Goal: Information Seeking & Learning: Learn about a topic

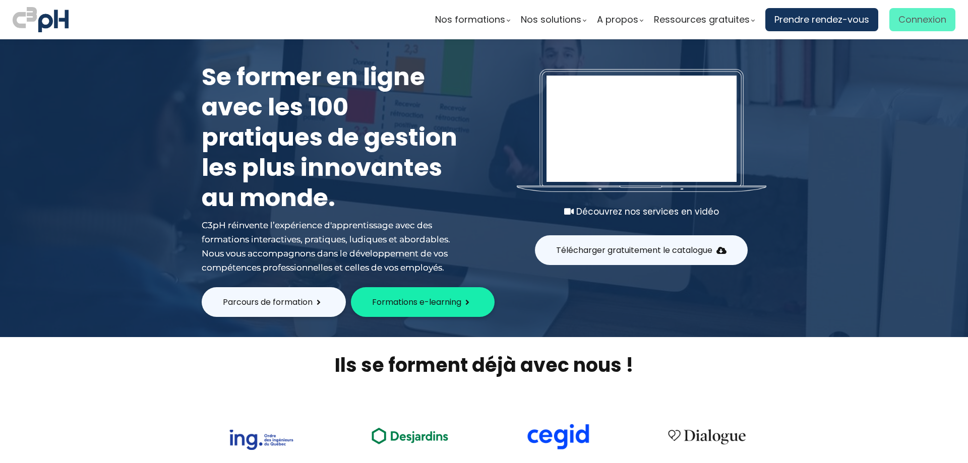
click at [921, 19] on span "Connexion" at bounding box center [922, 19] width 48 height 15
type input "linda.cartier@et.eurofinsca.com"
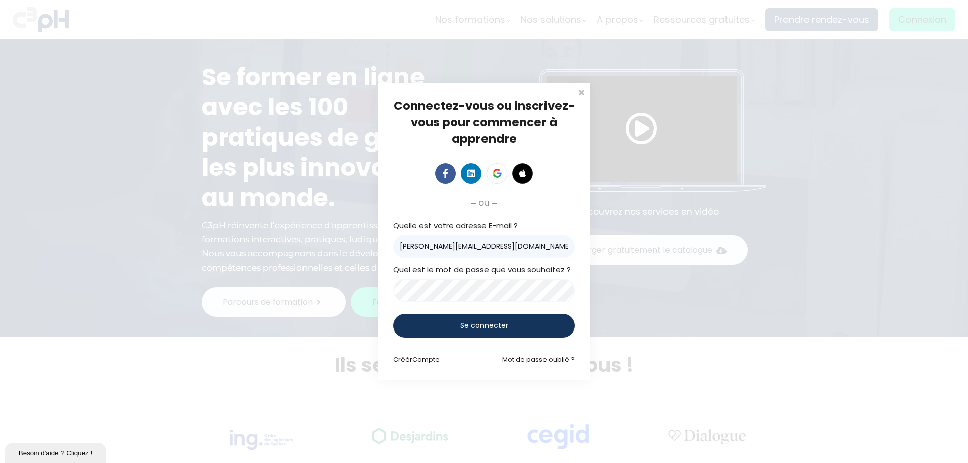
click at [504, 330] on span "Se connecter" at bounding box center [484, 326] width 48 height 11
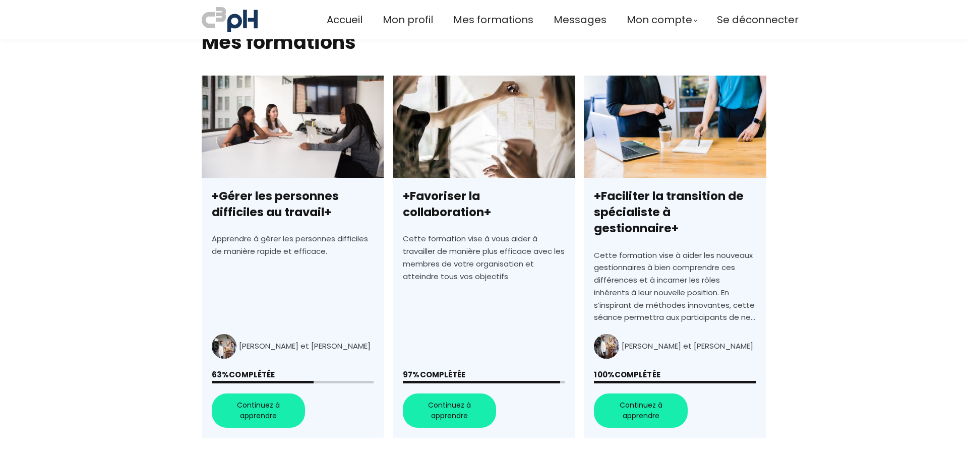
scroll to position [252, 0]
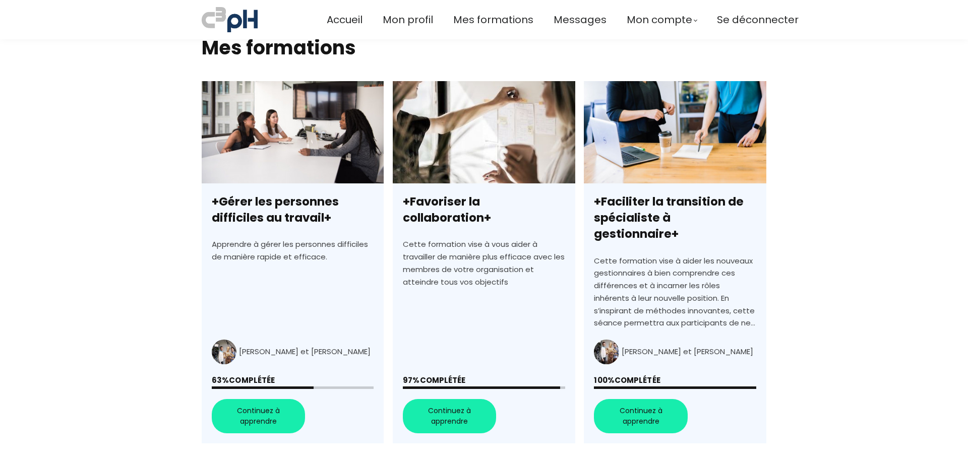
click at [452, 404] on link "+Favoriser la collaboration+" at bounding box center [484, 262] width 182 height 362
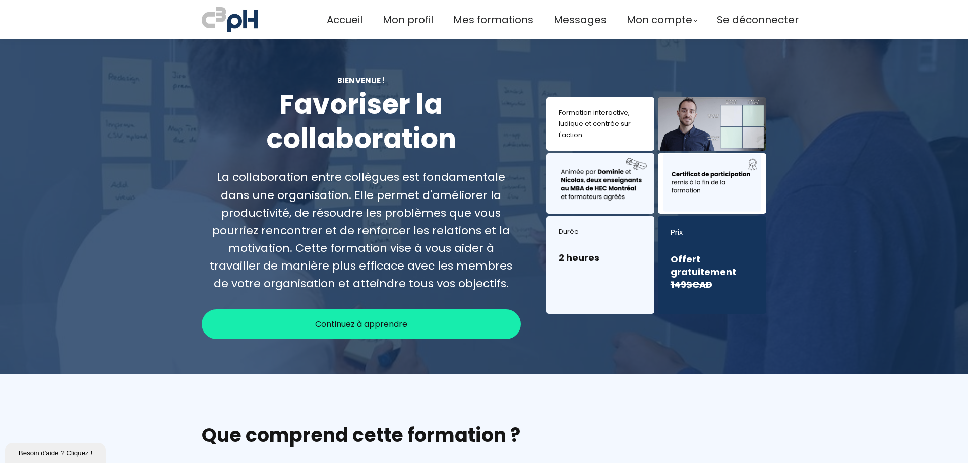
click at [363, 321] on span "Continuez à apprendre" at bounding box center [361, 324] width 92 height 13
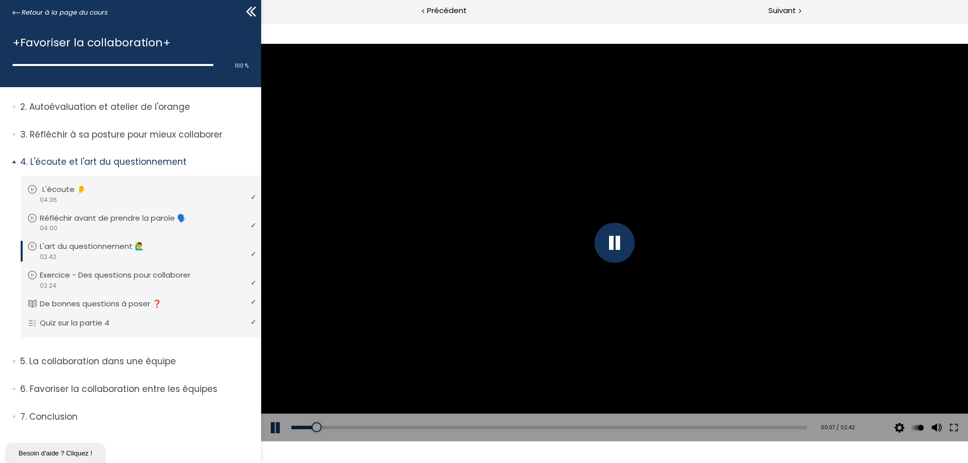
click at [84, 197] on div "video 04:36" at bounding box center [139, 200] width 225 height 10
click at [298, 426] on div "00:03" at bounding box center [549, 428] width 516 height 4
click at [324, 428] on div "00:15" at bounding box center [549, 428] width 516 height 4
click at [528, 426] on div "01:15" at bounding box center [549, 428] width 516 height 4
click at [493, 427] on div "01:04" at bounding box center [549, 428] width 516 height 4
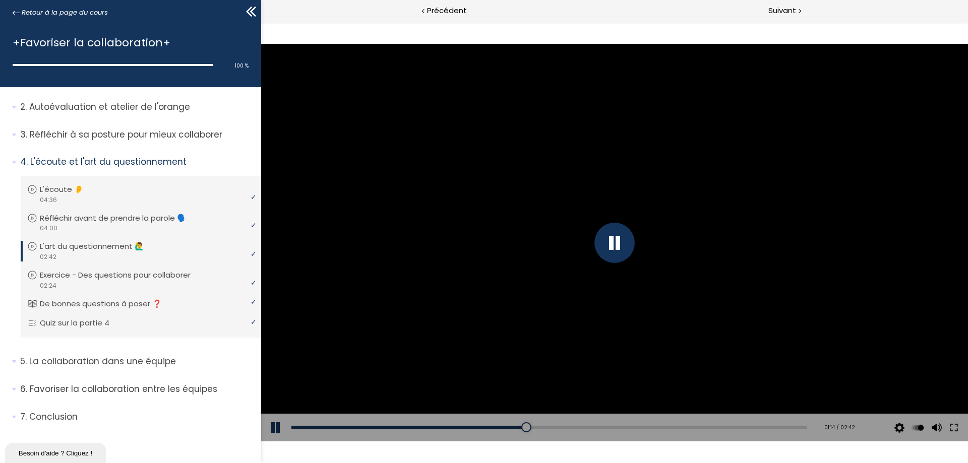
click at [613, 239] on div at bounding box center [614, 243] width 40 height 40
click at [509, 427] on div "01:09" at bounding box center [549, 428] width 516 height 4
click at [612, 241] on div at bounding box center [614, 243] width 40 height 40
click at [488, 427] on div "01:03" at bounding box center [549, 428] width 516 height 4
click at [497, 426] on div "01:06" at bounding box center [549, 428] width 516 height 4
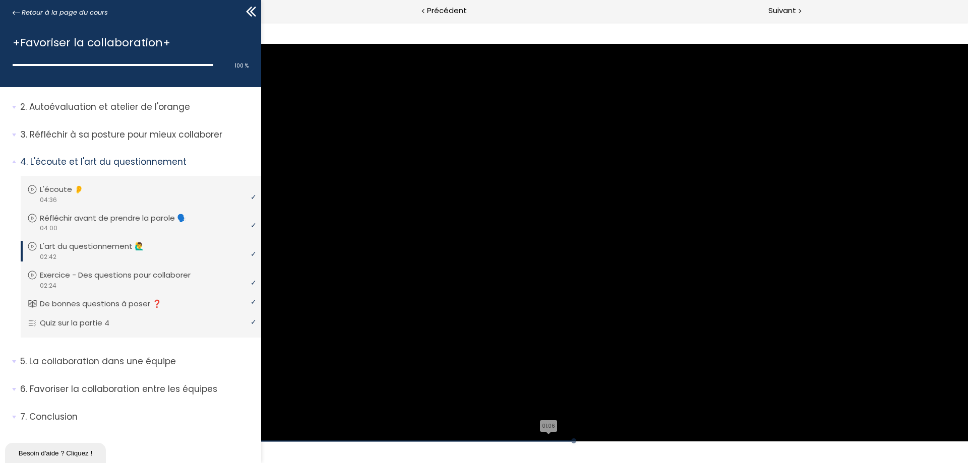
click at [497, 426] on div "Click for sound @keyframes VOLUME_SMALL_WAVE_FLASH { 0% { opacity: 0; } 33% { o…" at bounding box center [614, 243] width 707 height 398
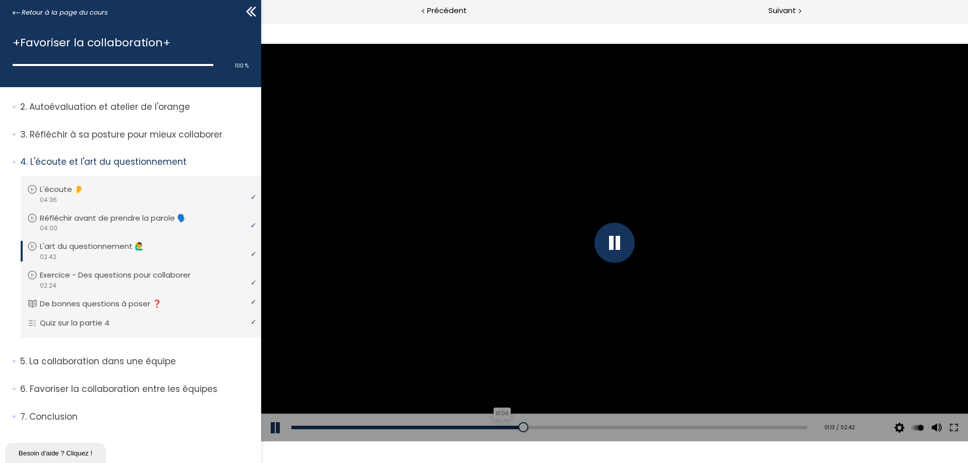
click at [498, 427] on div "01:06" at bounding box center [549, 428] width 516 height 4
click at [274, 428] on button at bounding box center [276, 428] width 30 height 28
click at [274, 426] on button at bounding box center [276, 428] width 30 height 28
click at [496, 426] on div "01:05" at bounding box center [549, 428] width 516 height 4
click at [273, 427] on button at bounding box center [276, 428] width 30 height 28
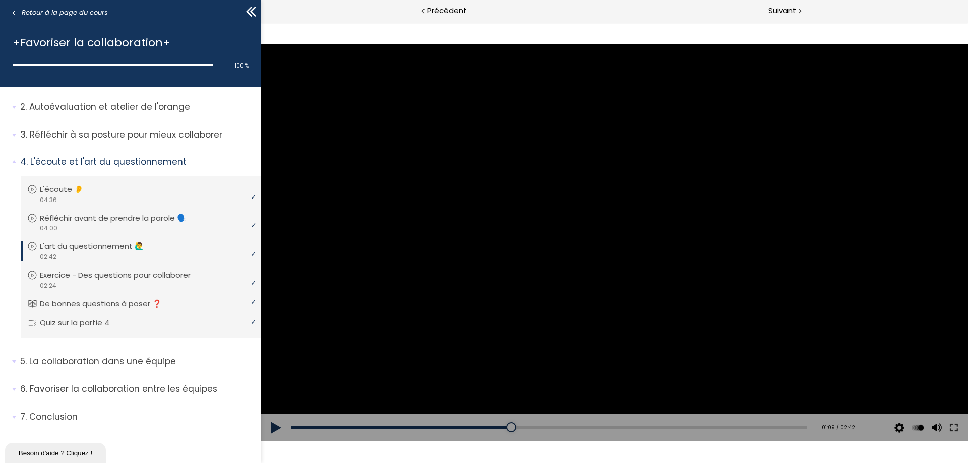
click at [274, 427] on button at bounding box center [276, 428] width 30 height 28
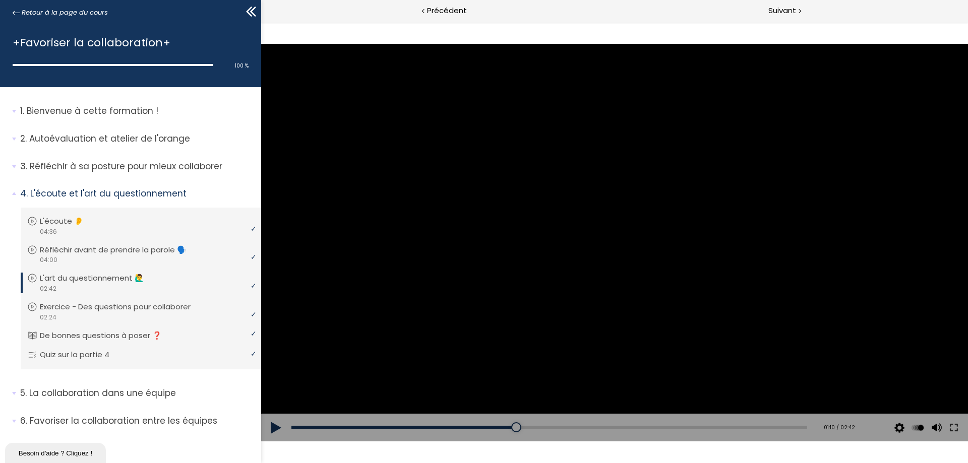
click at [271, 427] on button at bounding box center [276, 428] width 30 height 28
click at [273, 427] on button at bounding box center [276, 428] width 30 height 28
click at [272, 427] on button at bounding box center [276, 428] width 30 height 28
click at [490, 426] on div "01:03" at bounding box center [549, 428] width 516 height 4
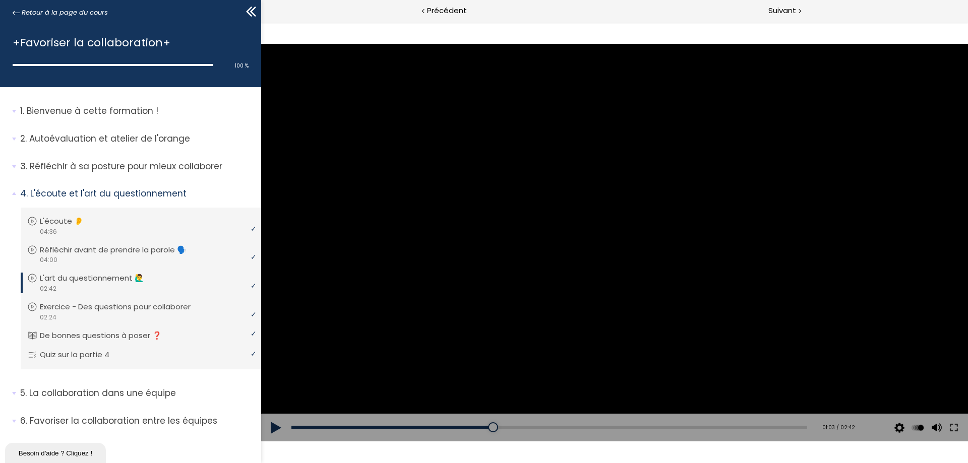
click at [275, 429] on button at bounding box center [276, 428] width 30 height 28
click at [270, 426] on button at bounding box center [276, 428] width 30 height 28
click at [274, 429] on button at bounding box center [276, 428] width 30 height 28
click at [571, 426] on div "01:29" at bounding box center [549, 428] width 516 height 4
click at [80, 278] on p "L'art du questionnement 🙋‍♂️" at bounding box center [101, 278] width 119 height 11
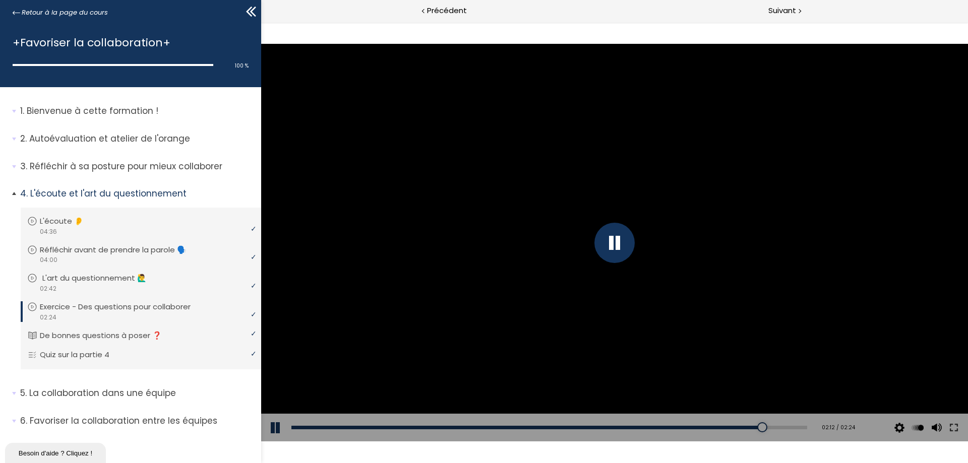
click at [103, 276] on p "L'art du questionnement 🙋‍♂️" at bounding box center [101, 278] width 119 height 11
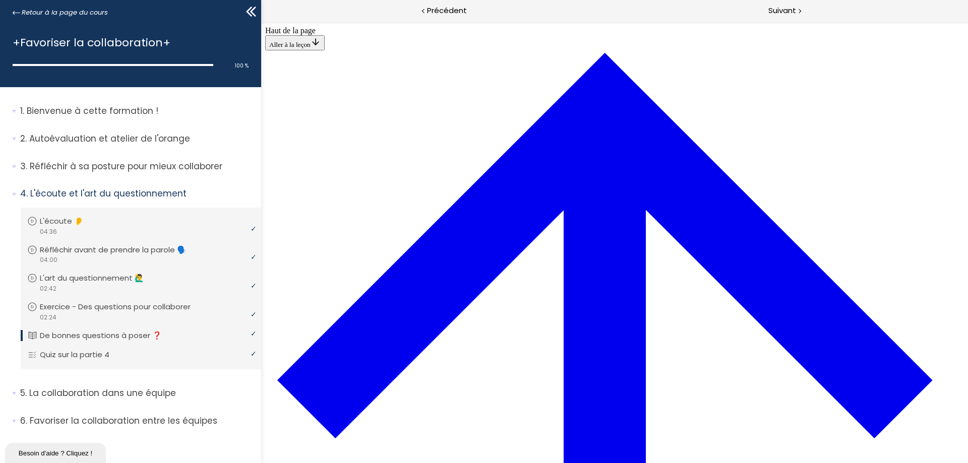
scroll to position [741, 0]
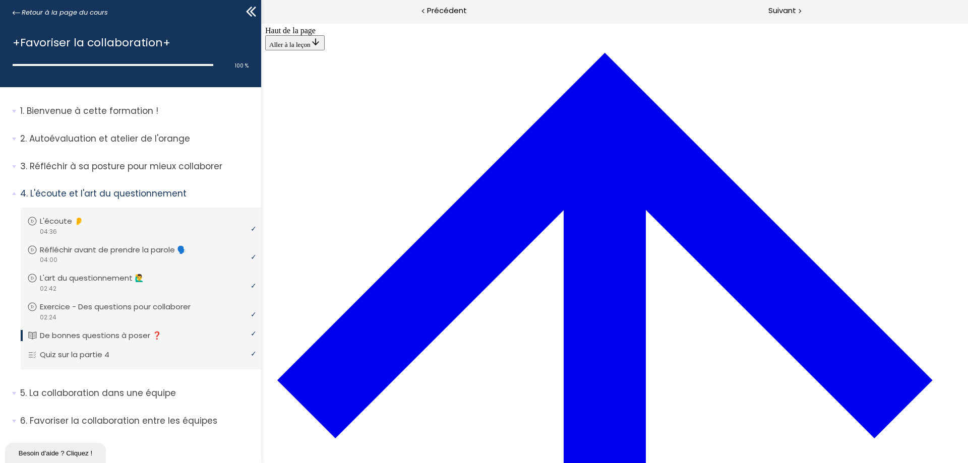
scroll to position [1295, 0]
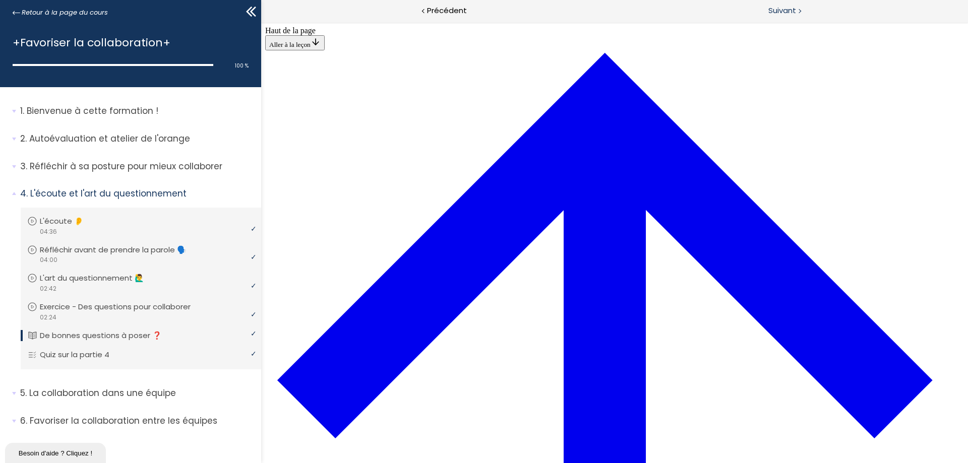
click at [791, 13] on span "Suivant" at bounding box center [782, 11] width 28 height 13
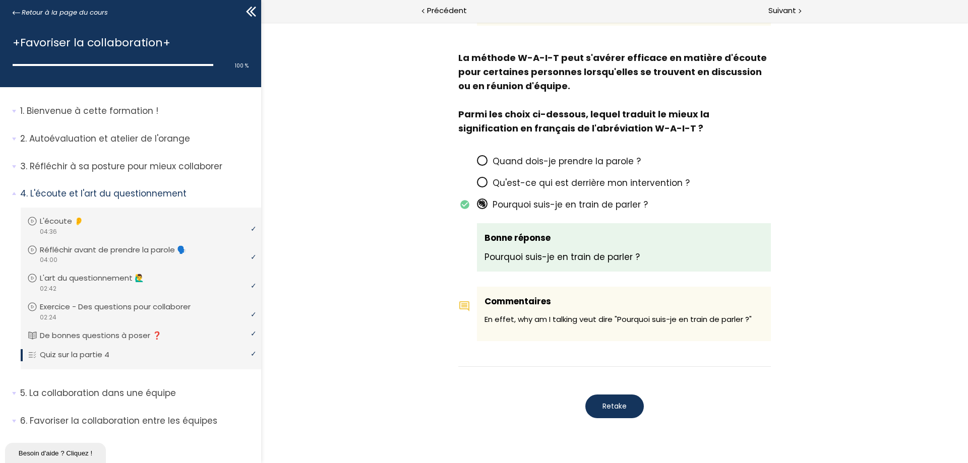
scroll to position [756, 0]
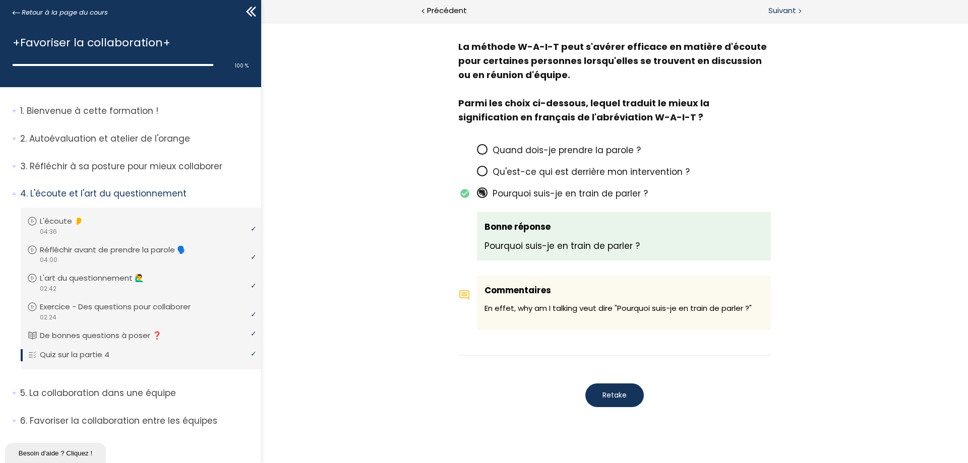
click at [786, 7] on span "Suivant" at bounding box center [782, 11] width 28 height 13
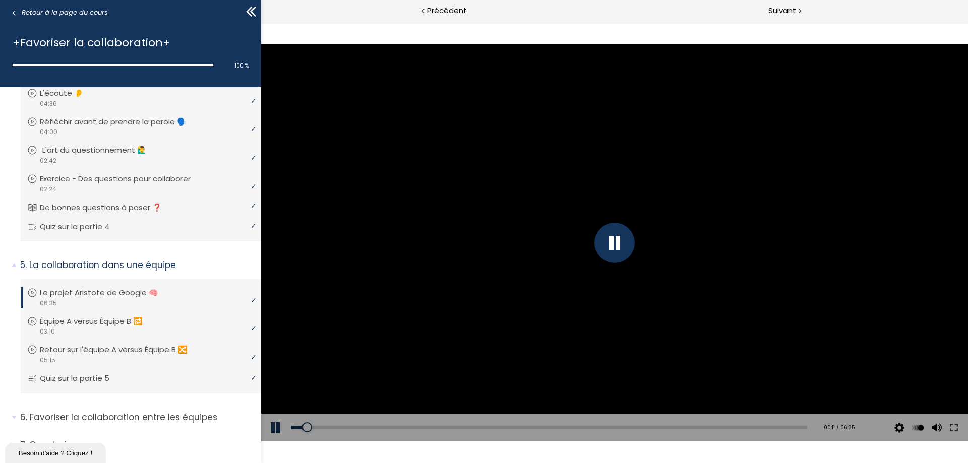
scroll to position [156, 0]
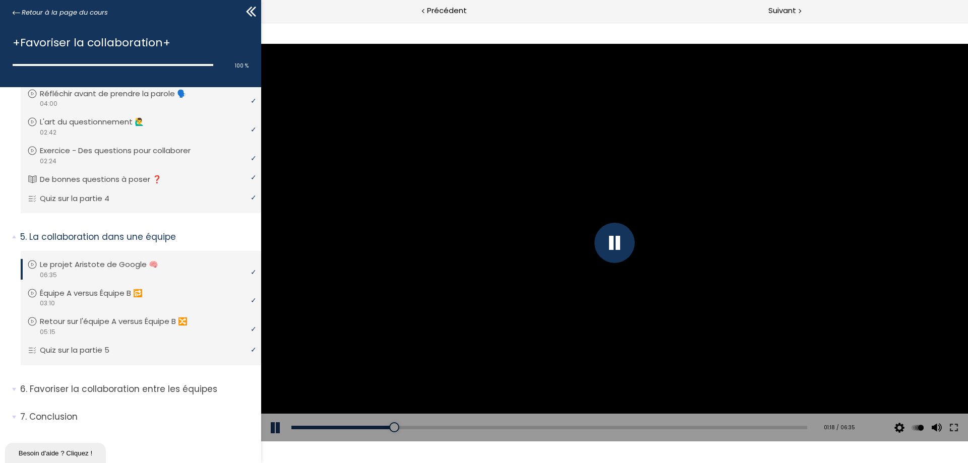
click at [273, 427] on button at bounding box center [276, 428] width 30 height 28
click at [272, 424] on button at bounding box center [276, 428] width 30 height 28
click at [529, 426] on div "03:06" at bounding box center [549, 428] width 516 height 4
click at [617, 240] on div at bounding box center [614, 243] width 40 height 40
click at [276, 425] on button at bounding box center [276, 428] width 30 height 28
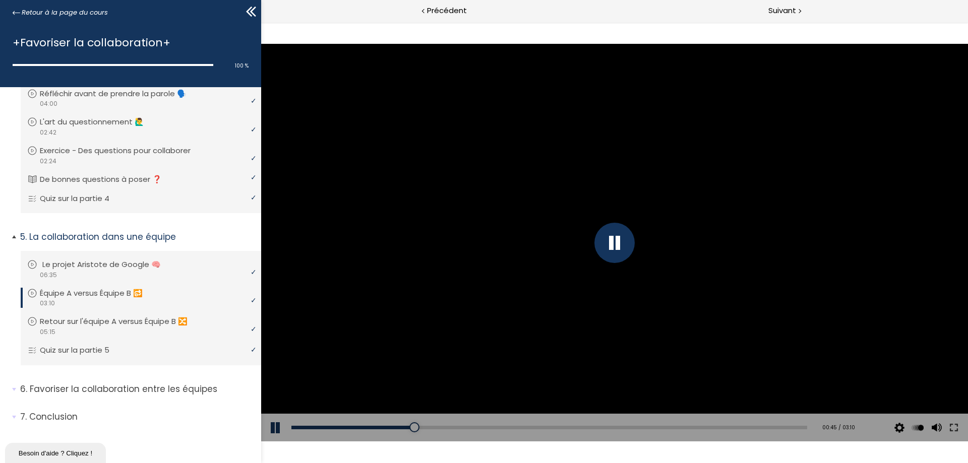
click at [86, 259] on p "Le projet Aristote de Google 🧠" at bounding box center [109, 264] width 134 height 11
click at [616, 236] on div at bounding box center [614, 243] width 40 height 40
click at [266, 424] on button at bounding box center [276, 428] width 30 height 28
click at [270, 426] on button at bounding box center [276, 428] width 30 height 28
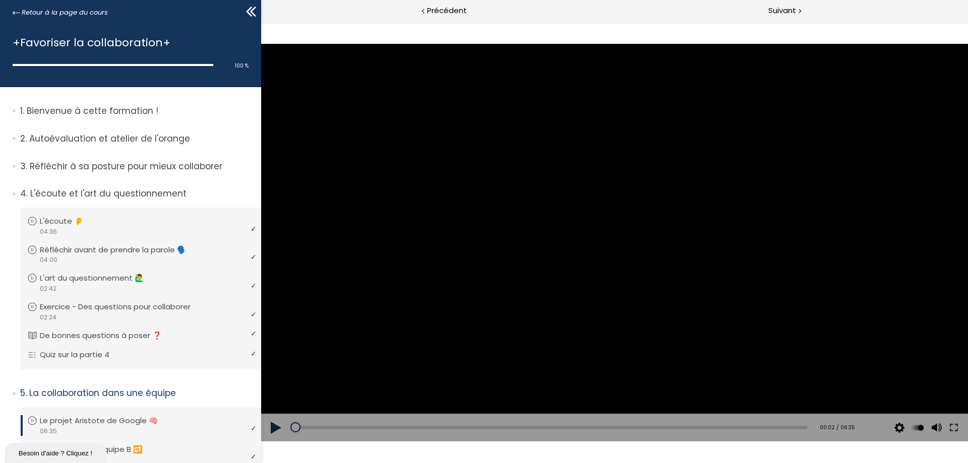
click at [273, 428] on button at bounding box center [276, 428] width 30 height 28
click at [447, 428] on div "02:00" at bounding box center [549, 428] width 516 height 4
click at [622, 428] on div "04:17" at bounding box center [549, 428] width 516 height 4
click at [565, 428] on div "03:32" at bounding box center [549, 428] width 516 height 4
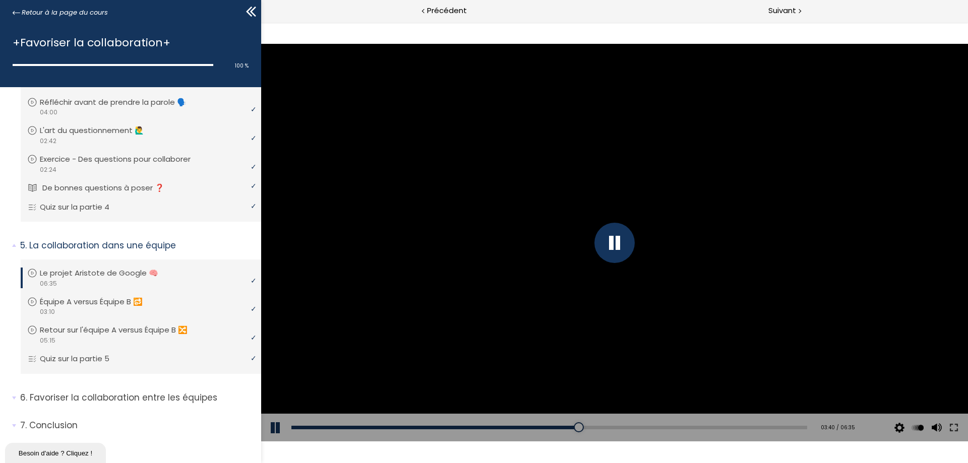
scroll to position [156, 0]
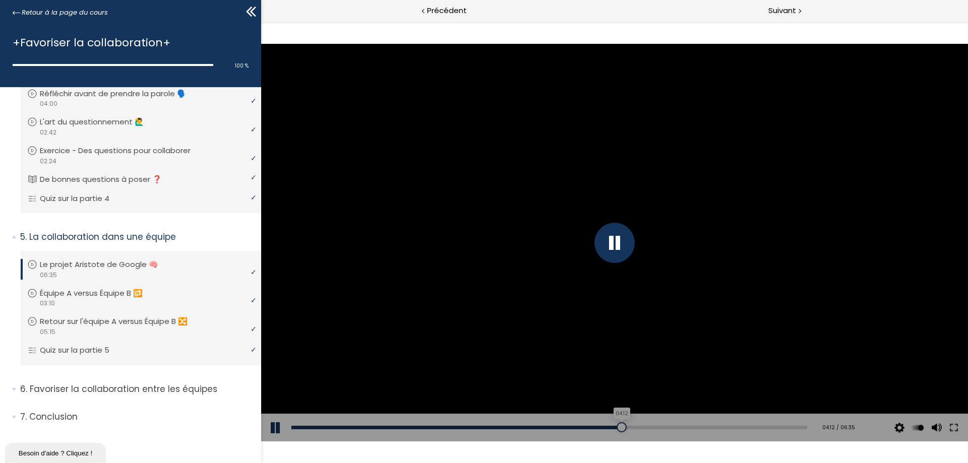
click at [616, 426] on div "04:12" at bounding box center [549, 428] width 516 height 4
click at [582, 429] on div "Add chapter 03:45" at bounding box center [549, 428] width 516 height 28
click at [582, 428] on div "03:46" at bounding box center [549, 428] width 516 height 4
click at [455, 426] on div "01:01" at bounding box center [549, 428] width 516 height 4
click at [322, 426] on div "00:11" at bounding box center [549, 428] width 516 height 4
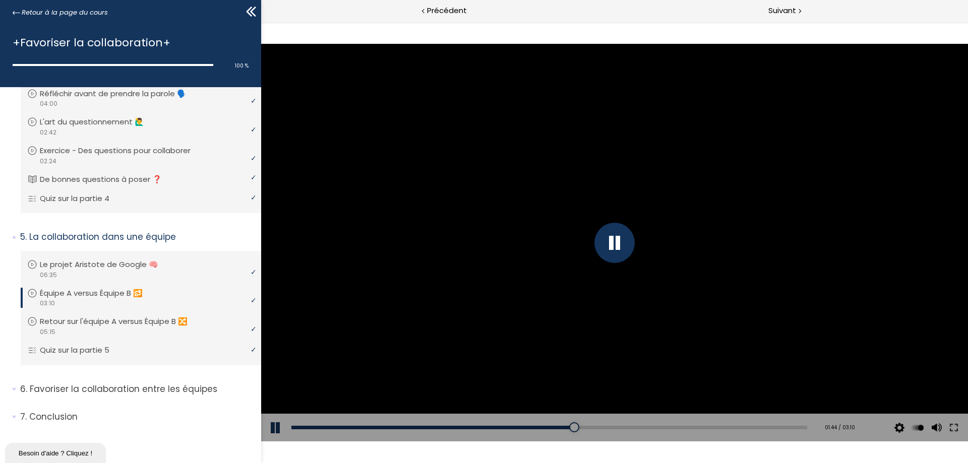
click at [499, 429] on div "Add chapter 01:22" at bounding box center [549, 428] width 516 height 28
click at [497, 427] on div "01:17" at bounding box center [549, 428] width 516 height 4
click at [114, 293] on p "Équipe A versus Équipe B 🔂" at bounding box center [101, 293] width 118 height 11
drag, startPoint x: 289, startPoint y: 426, endPoint x: 788, endPoint y: 420, distance: 499.0
click at [788, 420] on div "Add chapter 03:06" at bounding box center [549, 428] width 516 height 28
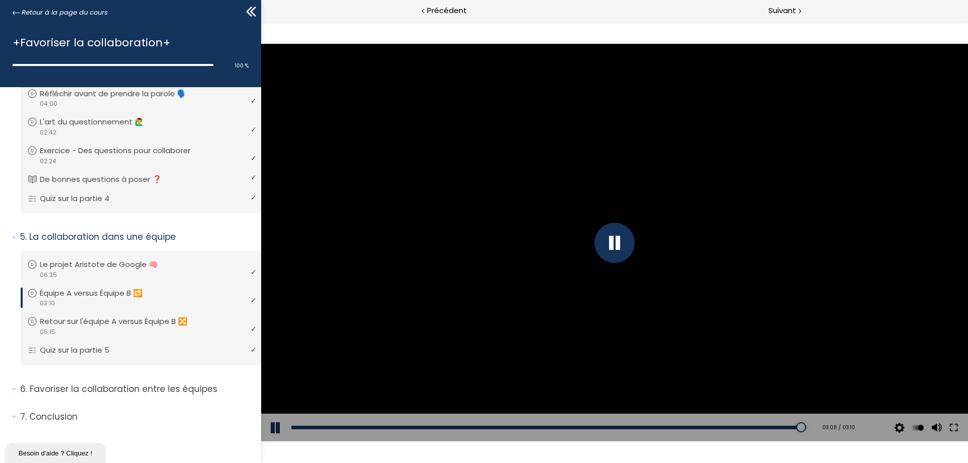
click at [428, 200] on div at bounding box center [614, 243] width 707 height 398
drag, startPoint x: 796, startPoint y: 425, endPoint x: 852, endPoint y: 424, distance: 56.0
click at [851, 424] on div "Add chapter 03:10 03:10 / 03:10 Subtitles None Auto 2024p 1012p 674p 506p 336p …" at bounding box center [614, 428] width 707 height 28
click at [67, 320] on p "Retour sur l'équipe A versus Équipe B 🔀" at bounding box center [123, 321] width 163 height 11
click at [447, 426] on div "01:36" at bounding box center [549, 428] width 516 height 4
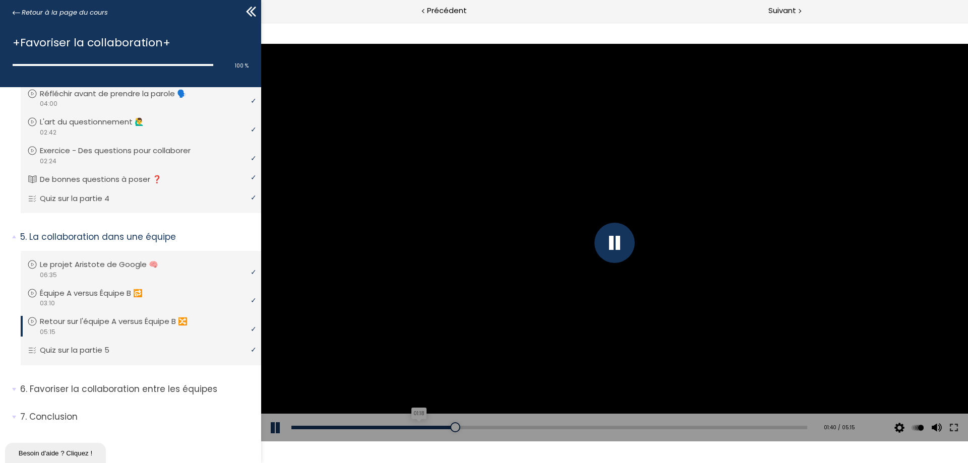
click at [417, 427] on div "01:18" at bounding box center [549, 428] width 516 height 4
click at [365, 427] on div "00:45" at bounding box center [549, 428] width 516 height 4
click at [584, 427] on div "03:01" at bounding box center [549, 428] width 516 height 4
click at [590, 427] on div "03:05" at bounding box center [549, 428] width 516 height 4
click at [580, 427] on div "02:58" at bounding box center [549, 428] width 516 height 4
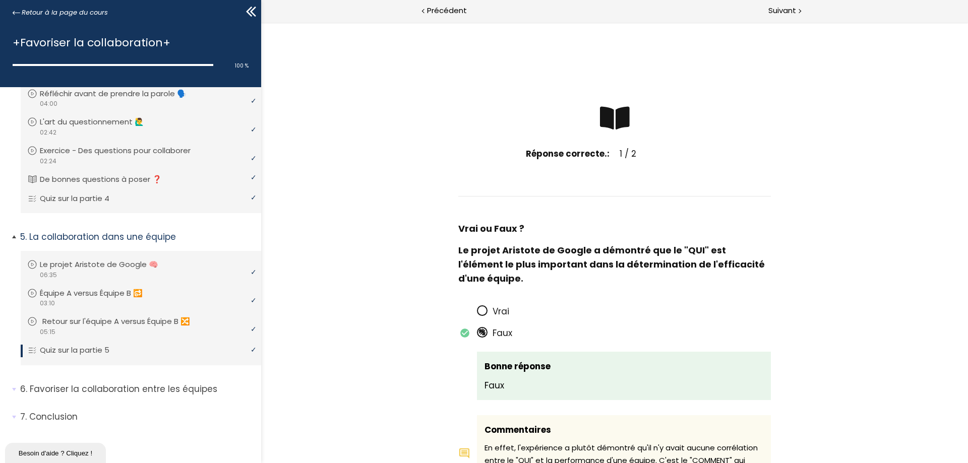
click at [76, 319] on p "Retour sur l'équipe A versus Équipe B 🔀" at bounding box center [123, 321] width 163 height 11
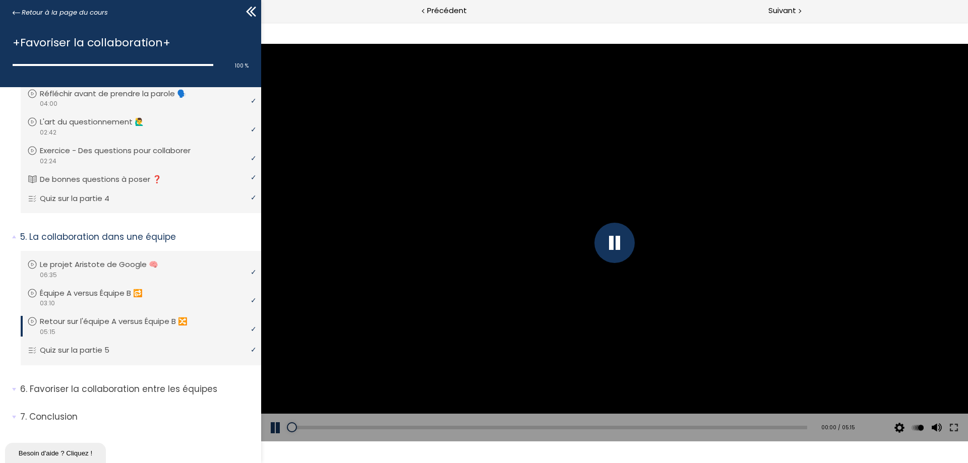
click at [418, 433] on div "Add chapter 01:19" at bounding box center [549, 428] width 516 height 28
click at [419, 426] on div "01:19" at bounding box center [549, 428] width 516 height 4
click at [601, 426] on div "03:12" at bounding box center [549, 428] width 516 height 4
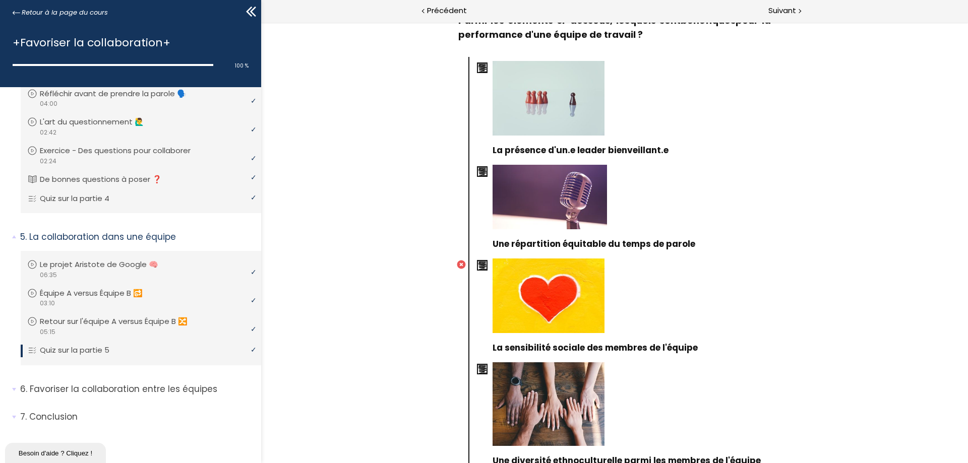
scroll to position [605, 0]
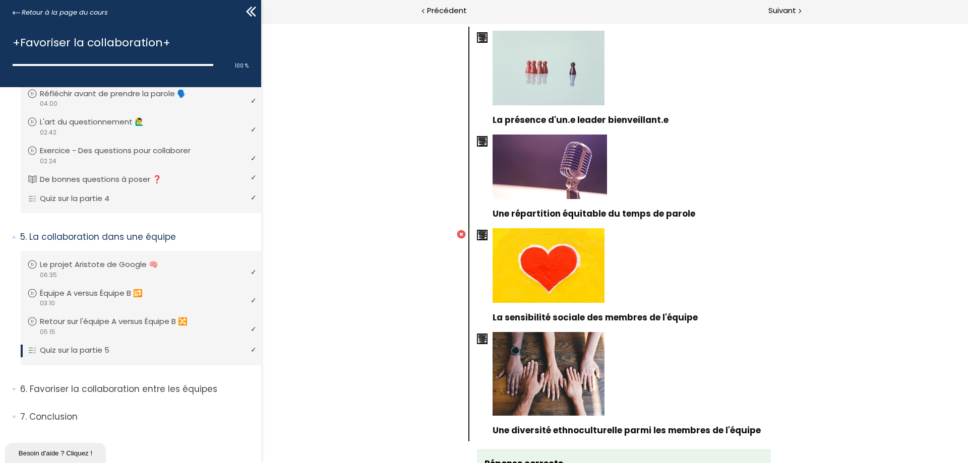
click at [478, 231] on icon at bounding box center [482, 235] width 8 height 8
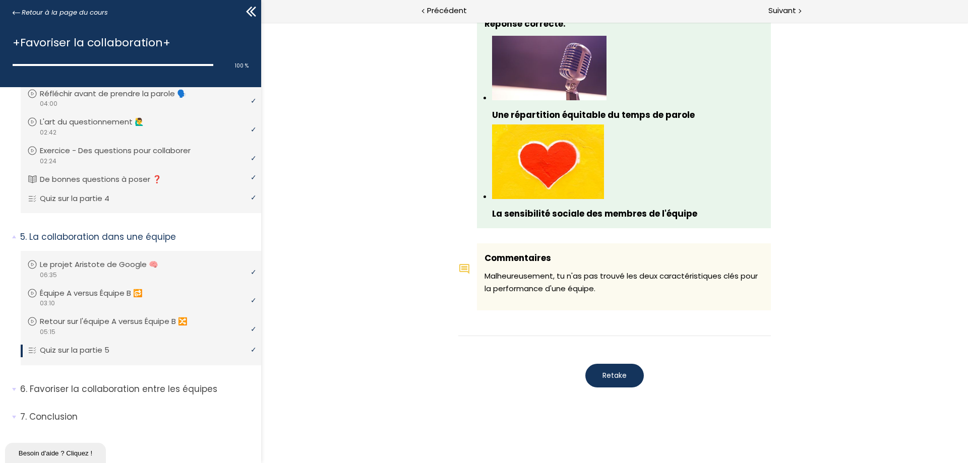
scroll to position [1033, 0]
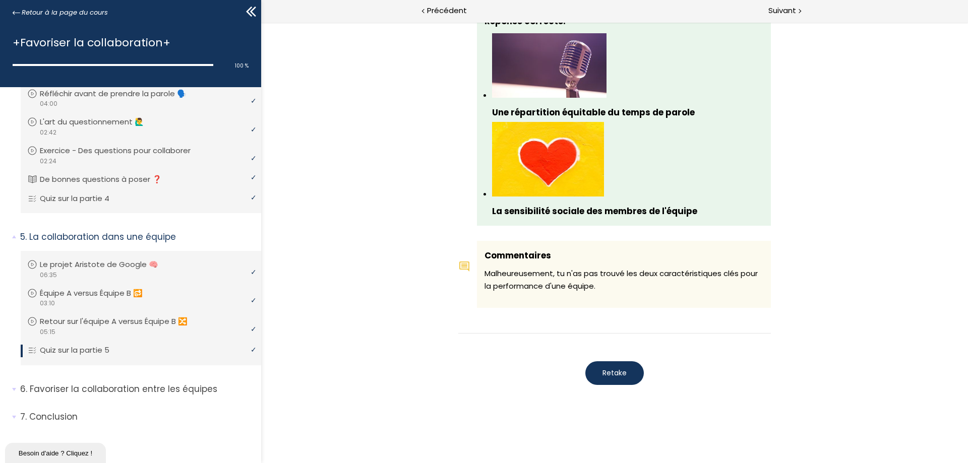
click at [608, 368] on span "Retake" at bounding box center [614, 373] width 24 height 11
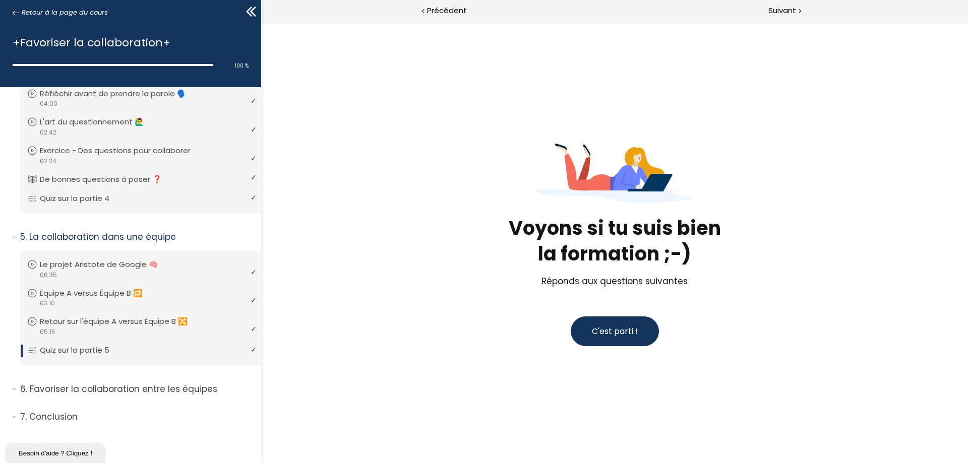
click at [616, 332] on span "C'est parti !" at bounding box center [615, 332] width 46 height 12
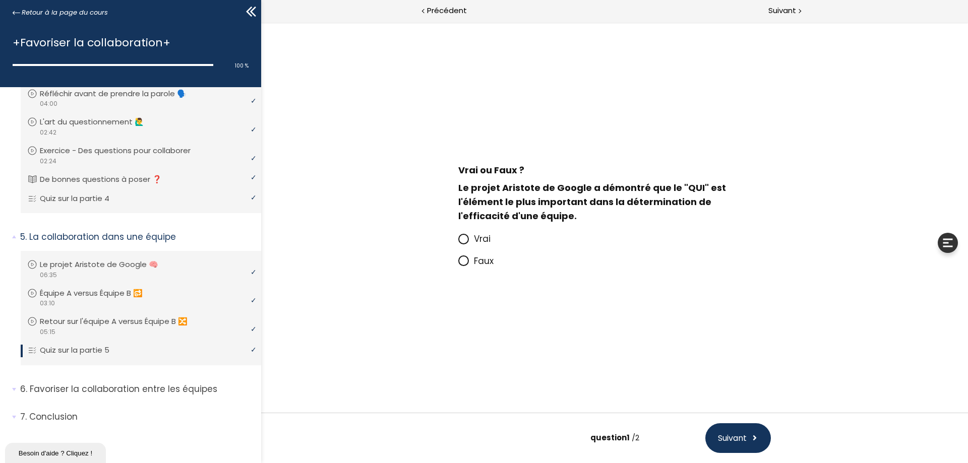
click at [465, 262] on icon at bounding box center [463, 261] width 6 height 6
click at [458, 264] on input "Faux" at bounding box center [458, 264] width 0 height 0
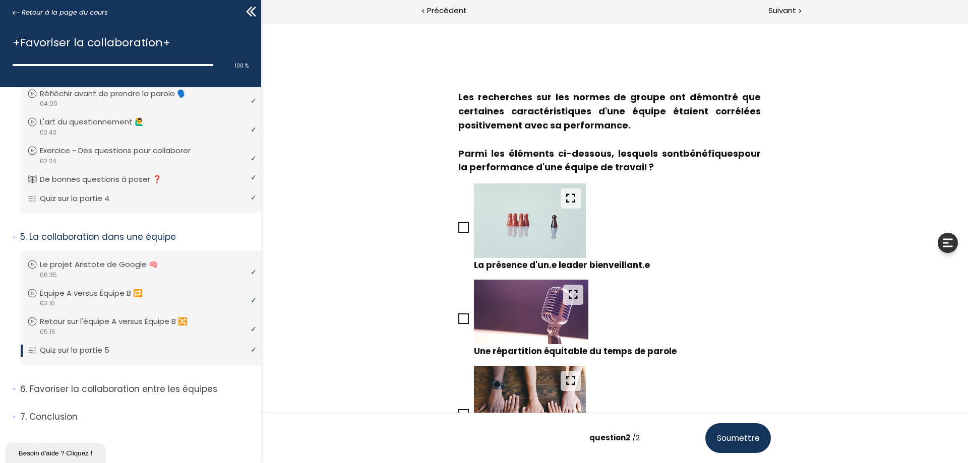
click at [460, 318] on icon at bounding box center [464, 319] width 8 height 8
click at [458, 322] on input "Une répartition équitable du temps de parole" at bounding box center [458, 322] width 0 height 0
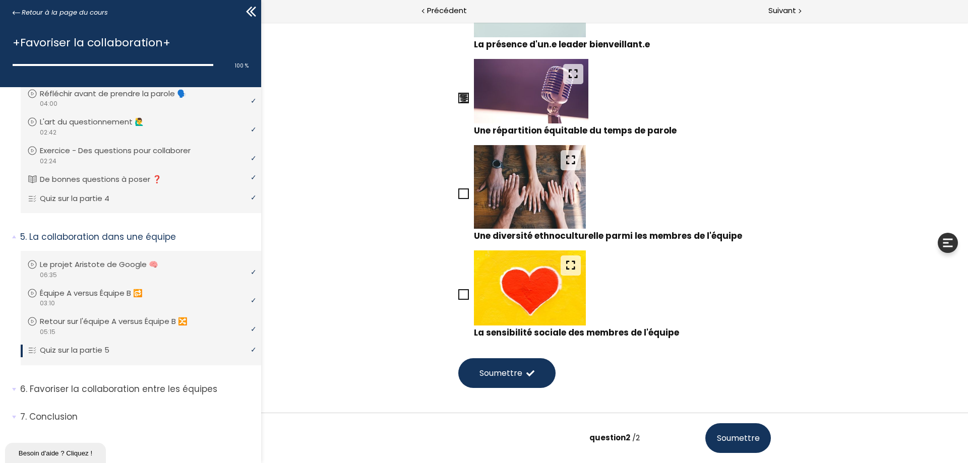
scroll to position [269, 0]
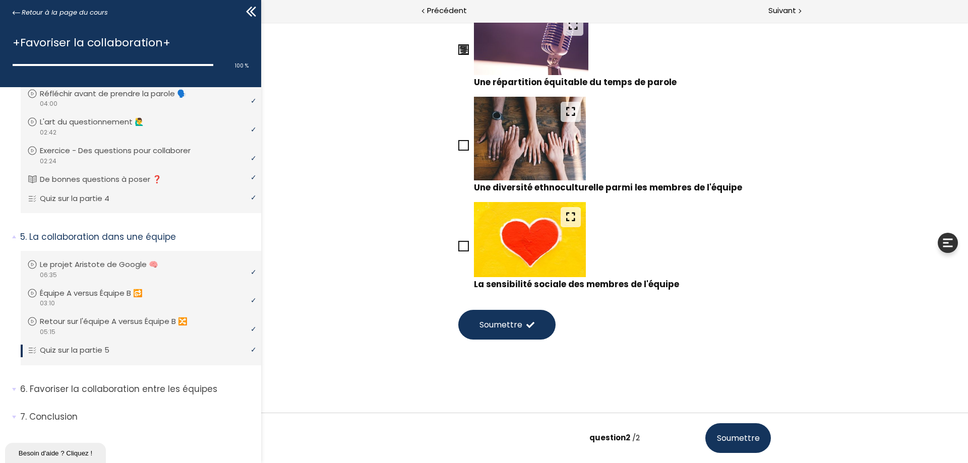
click at [460, 246] on icon at bounding box center [464, 246] width 8 height 8
click at [458, 250] on input "La sensibilité sociale des membres de l'équipe" at bounding box center [458, 250] width 0 height 0
click at [494, 328] on span "Soumettre" at bounding box center [500, 325] width 43 height 13
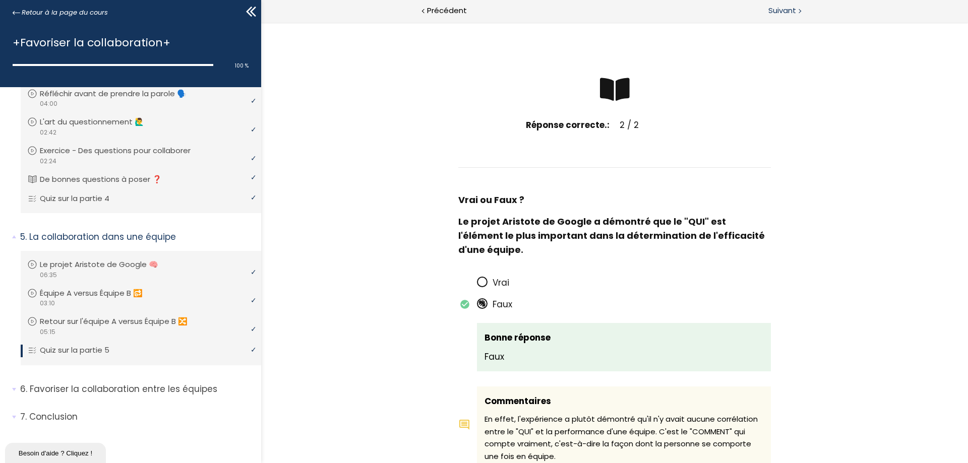
scroll to position [25, 0]
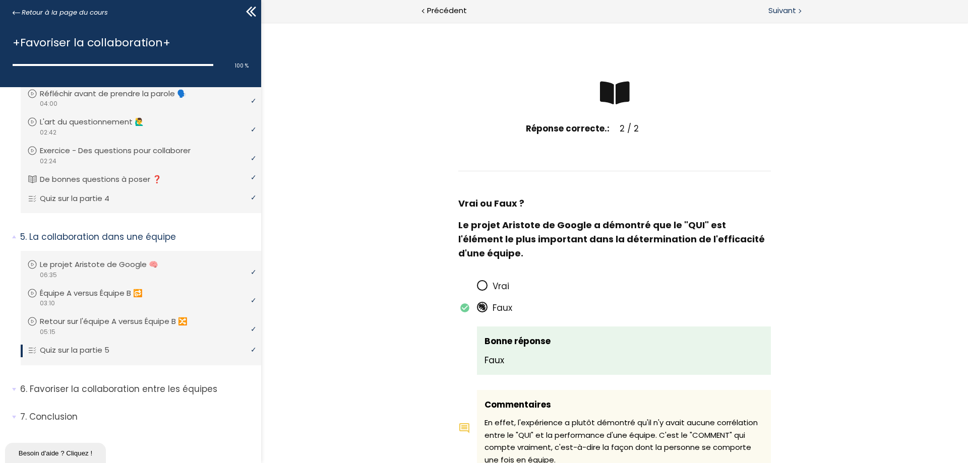
click at [779, 16] on span "Suivant" at bounding box center [782, 11] width 28 height 13
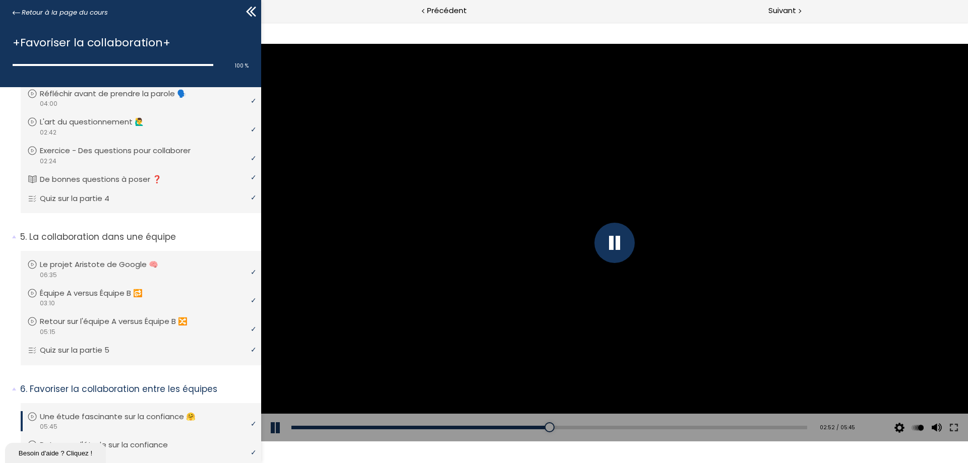
click at [468, 423] on div "Add chapter 02:01" at bounding box center [549, 428] width 516 height 28
click at [469, 428] on div "02:01" at bounding box center [549, 428] width 516 height 4
click at [445, 427] on div "01:44" at bounding box center [549, 428] width 516 height 4
click at [622, 424] on div "Add chapter 03:43" at bounding box center [549, 428] width 516 height 28
click at [622, 426] on div "03:45" at bounding box center [549, 428] width 516 height 4
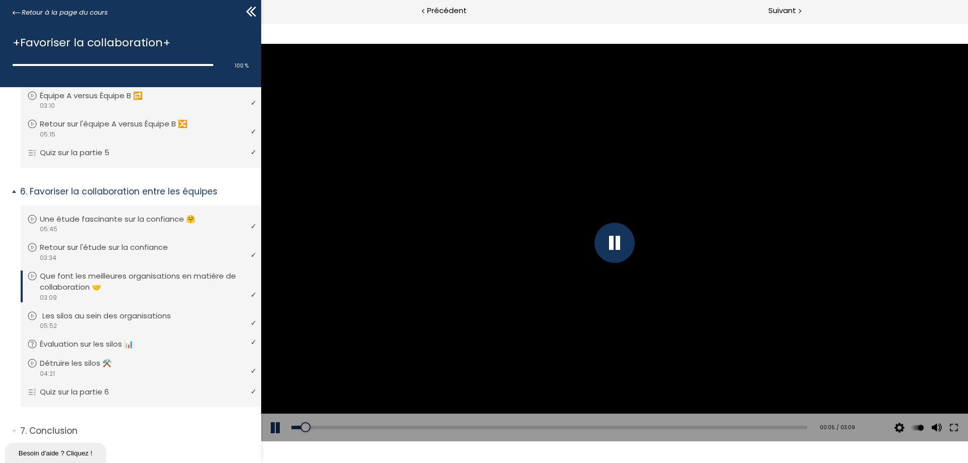
scroll to position [368, 0]
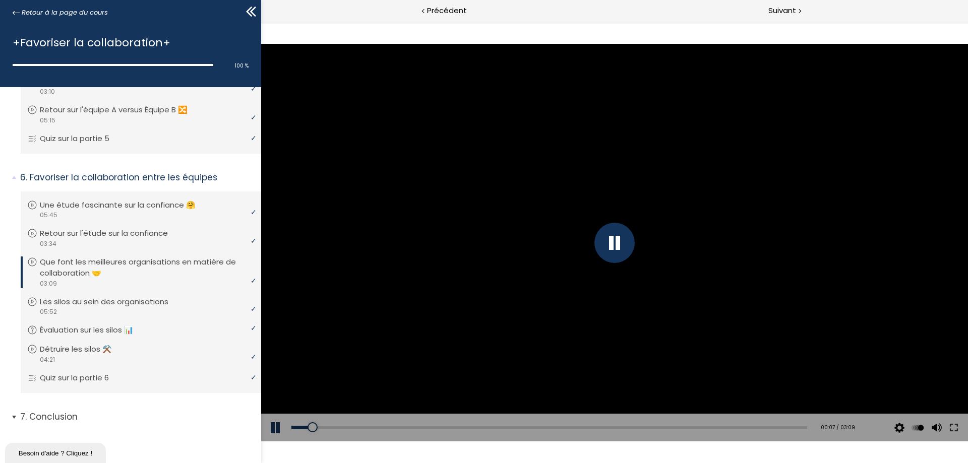
click at [13, 416] on span "7. Conclusion" at bounding box center [137, 421] width 248 height 20
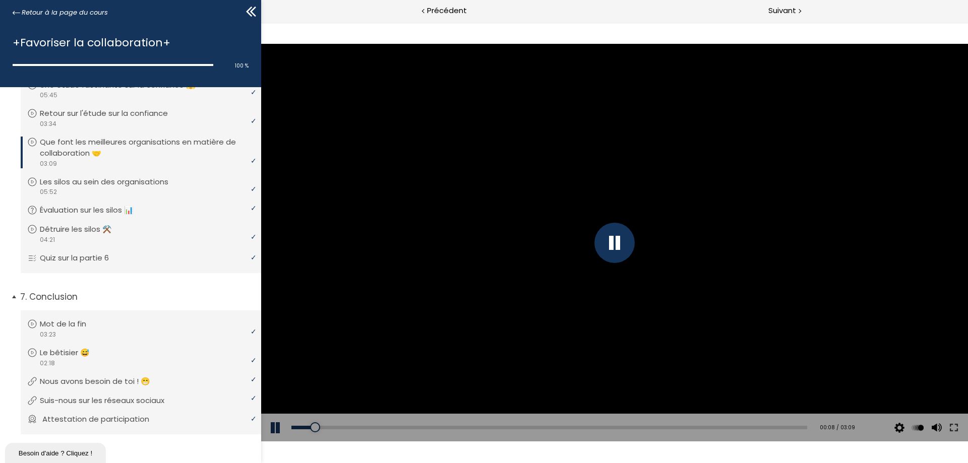
scroll to position [502, 0]
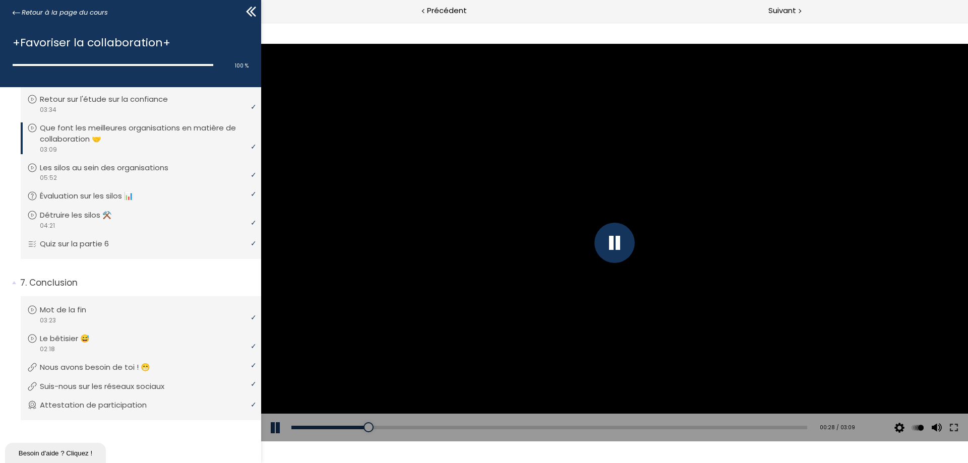
click at [617, 237] on div at bounding box center [614, 243] width 40 height 40
click at [273, 427] on button at bounding box center [276, 428] width 30 height 28
click at [372, 423] on div "Add chapter 00:31" at bounding box center [549, 428] width 516 height 28
click at [371, 426] on div "00:30" at bounding box center [549, 428] width 516 height 4
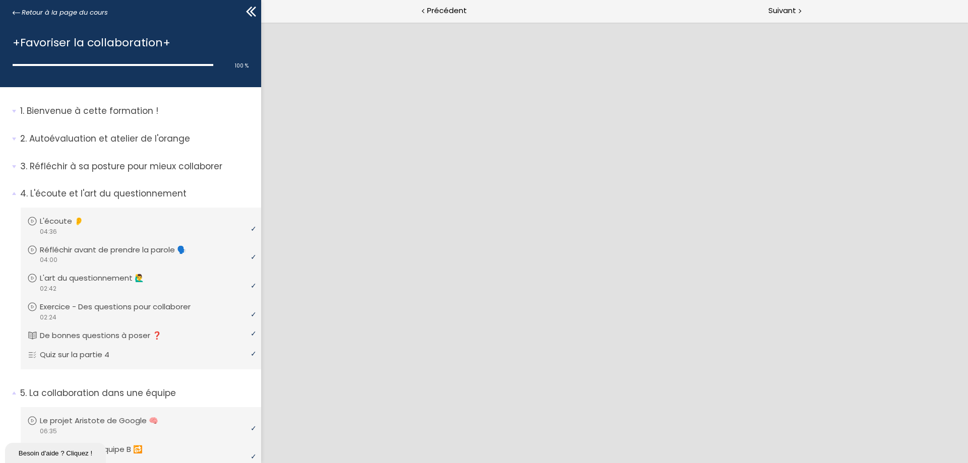
scroll to position [502, 0]
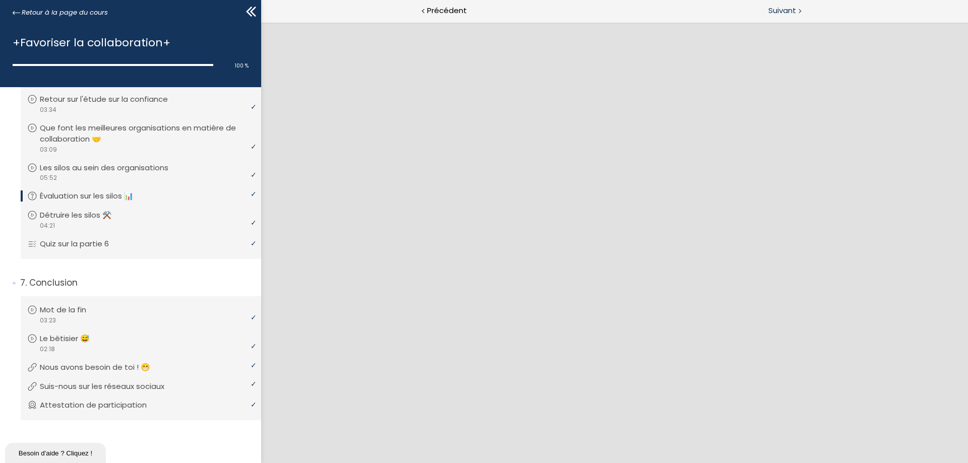
click at [777, 10] on span "Suivant" at bounding box center [782, 11] width 28 height 13
click at [794, 11] on span "Suivant" at bounding box center [782, 11] width 28 height 13
click at [254, 8] on icon at bounding box center [250, 11] width 15 height 15
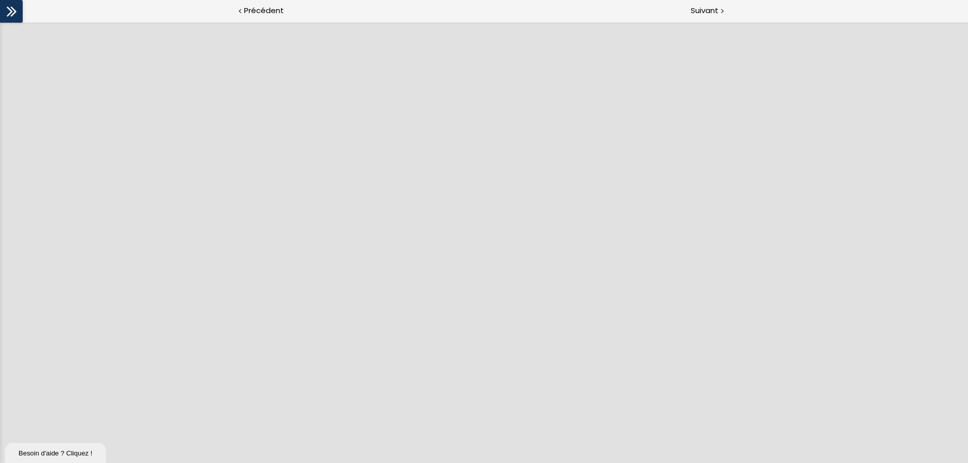
click at [9, 11] on icon at bounding box center [11, 11] width 15 height 15
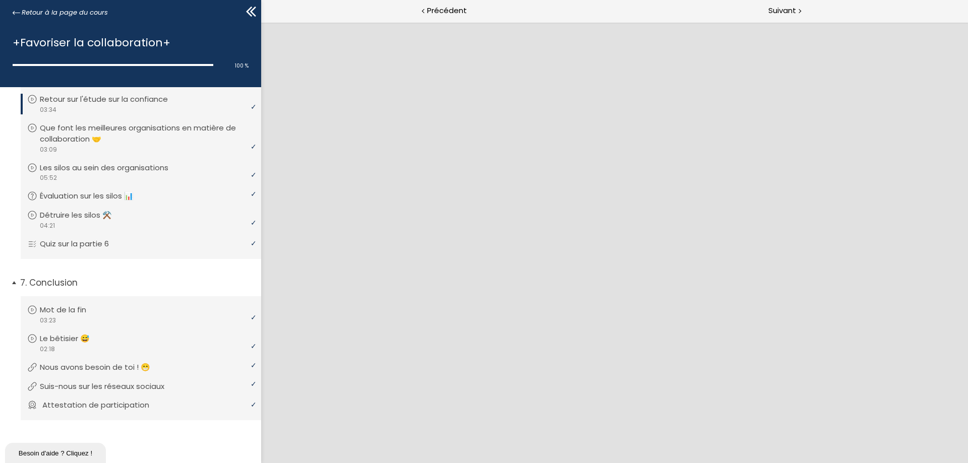
click at [172, 401] on link "Attestation de participation" at bounding box center [139, 405] width 225 height 11
click at [61, 12] on span "Retour à la page du cours" at bounding box center [65, 12] width 86 height 11
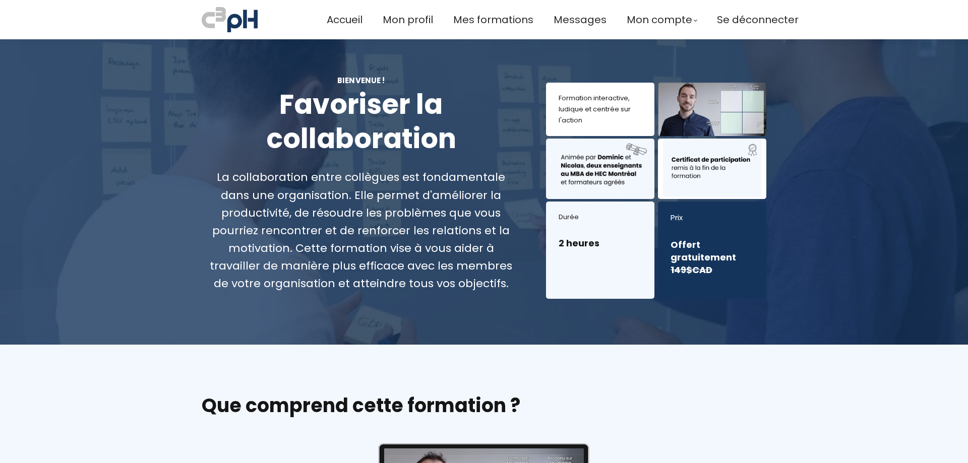
click at [362, 9] on div "Accueil Mon profil Mes formations Messages Mon compte Mes factures Se déconnect…" at bounding box center [563, 19] width 472 height 29
click at [349, 24] on span "Accueil" at bounding box center [345, 20] width 36 height 17
drag, startPoint x: 500, startPoint y: 19, endPoint x: 495, endPoint y: 214, distance: 195.6
click at [500, 19] on span "Mes formations" at bounding box center [493, 20] width 80 height 17
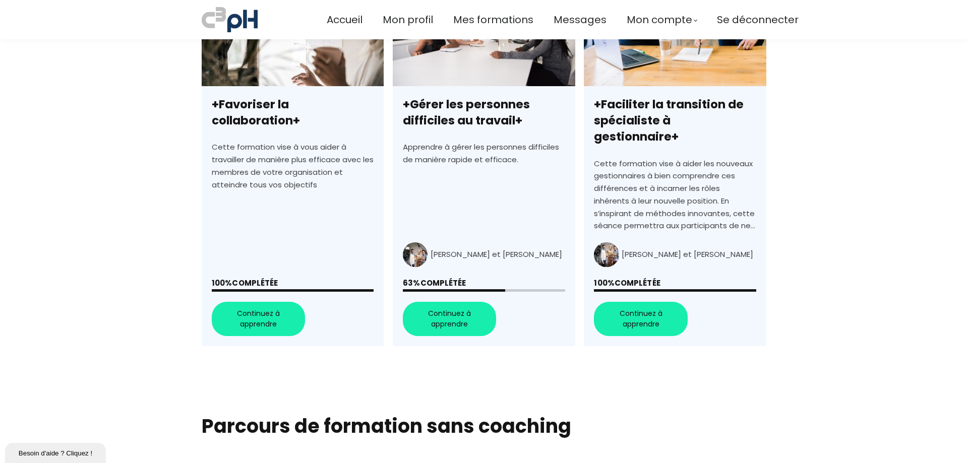
scroll to position [353, 0]
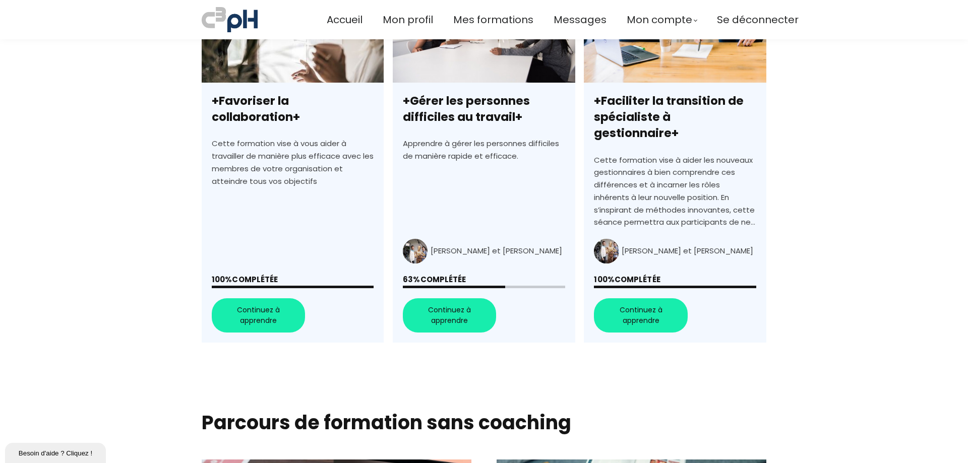
click at [449, 301] on link "+Gérer les personnes difficiles au travail+" at bounding box center [484, 161] width 182 height 362
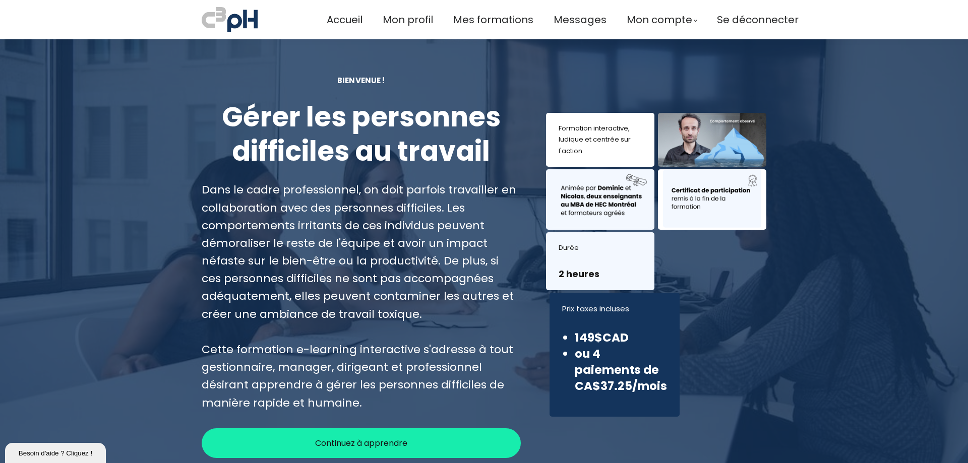
click at [407, 439] on div "Continuez à apprendre" at bounding box center [361, 443] width 319 height 30
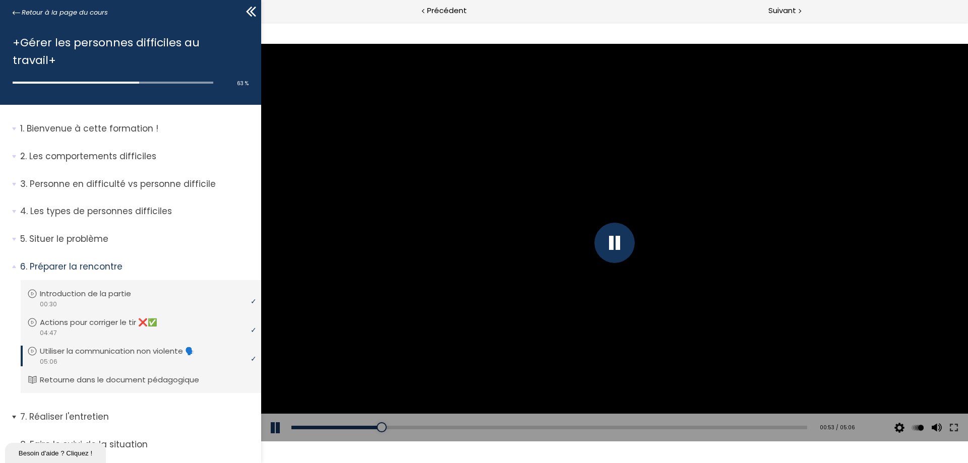
click at [15, 411] on span "7. Réaliser l'entretien" at bounding box center [137, 421] width 248 height 20
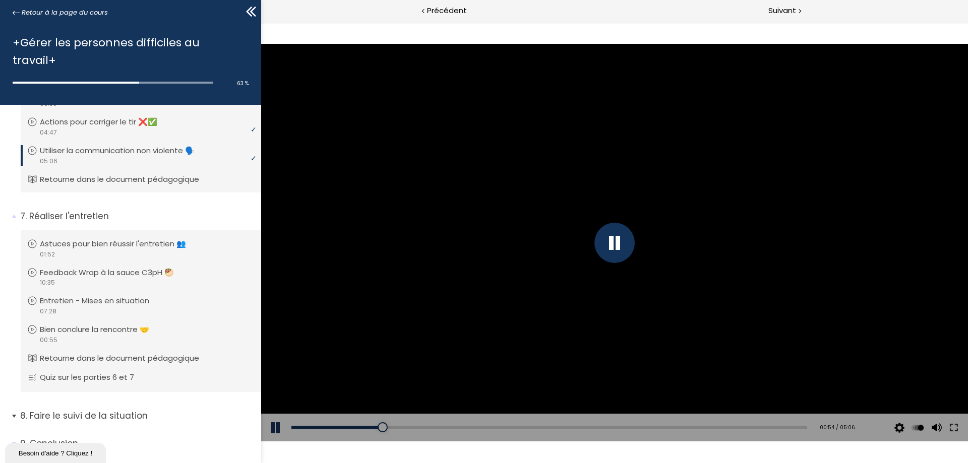
scroll to position [210, 0]
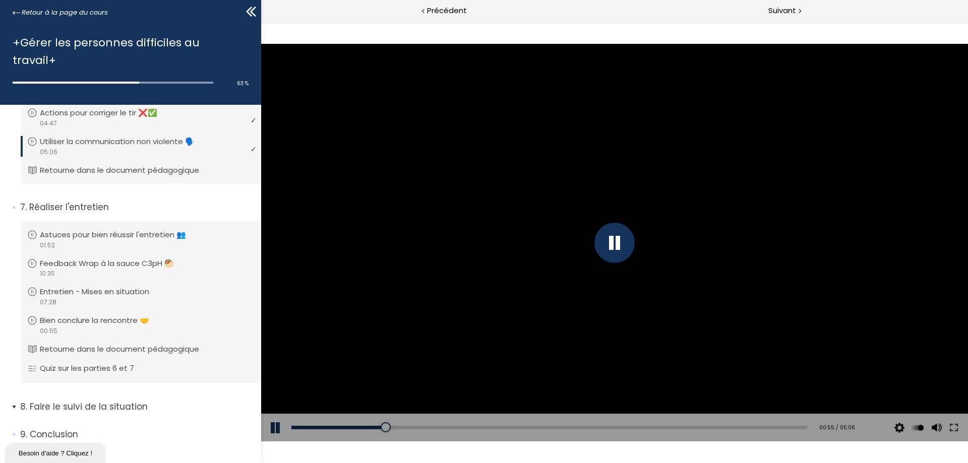
click at [14, 401] on span "8. Faire le suivi de la situation" at bounding box center [137, 411] width 248 height 20
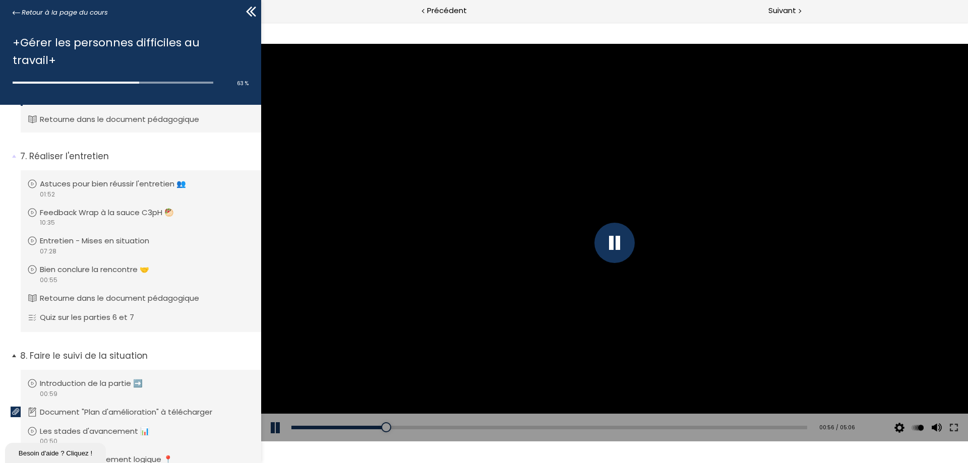
scroll to position [352, 0]
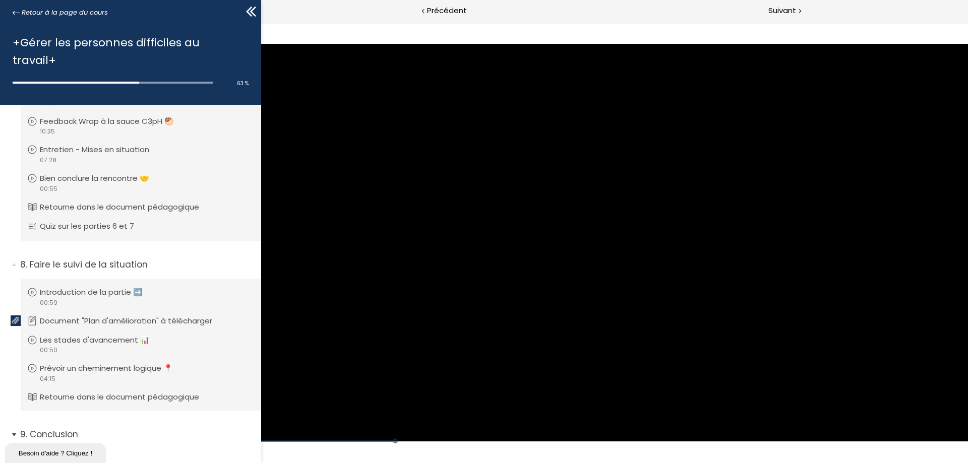
click at [15, 428] on span "9. Conclusion" at bounding box center [137, 438] width 248 height 20
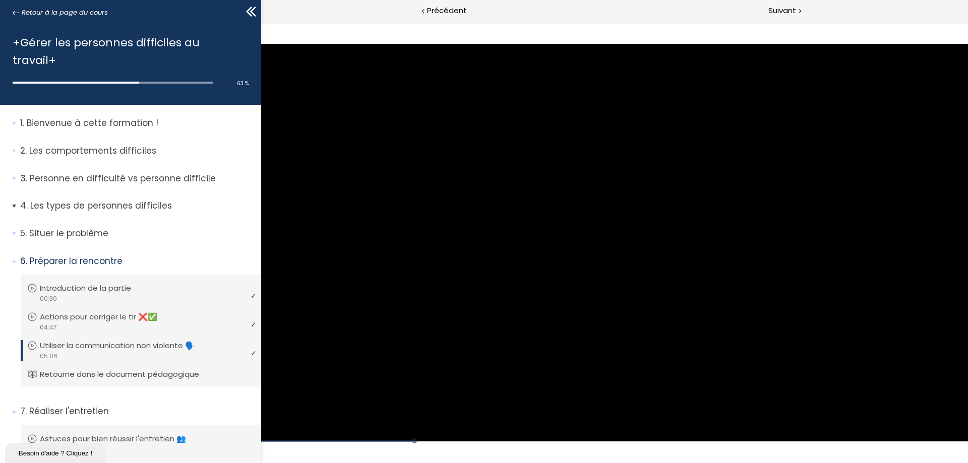
scroll to position [0, 0]
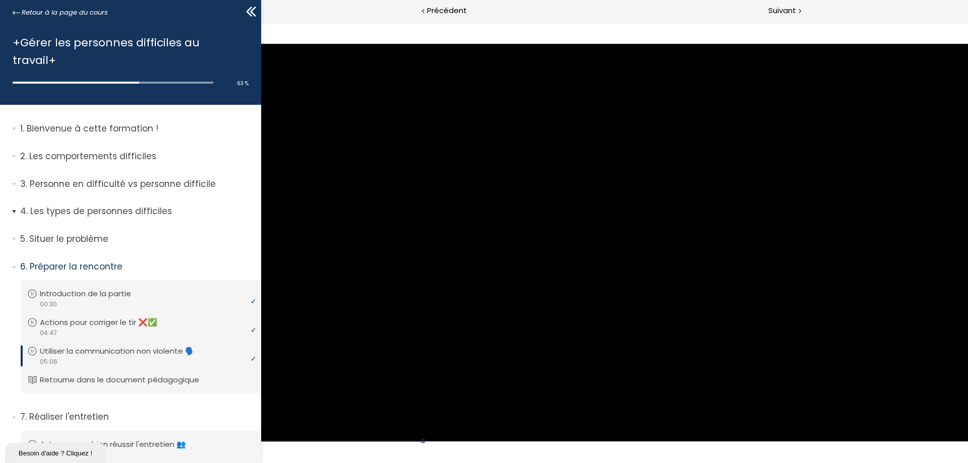
click at [13, 205] on span "4. Les types de personnes difficiles" at bounding box center [137, 215] width 248 height 20
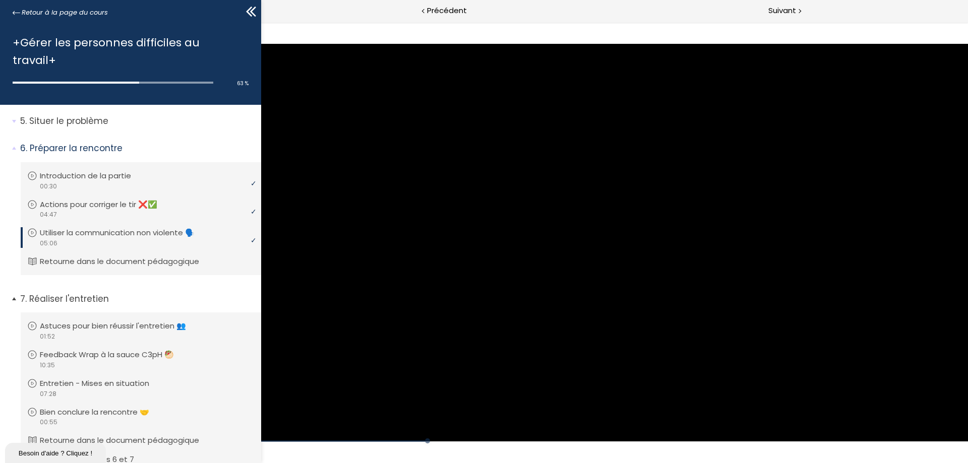
scroll to position [302, 0]
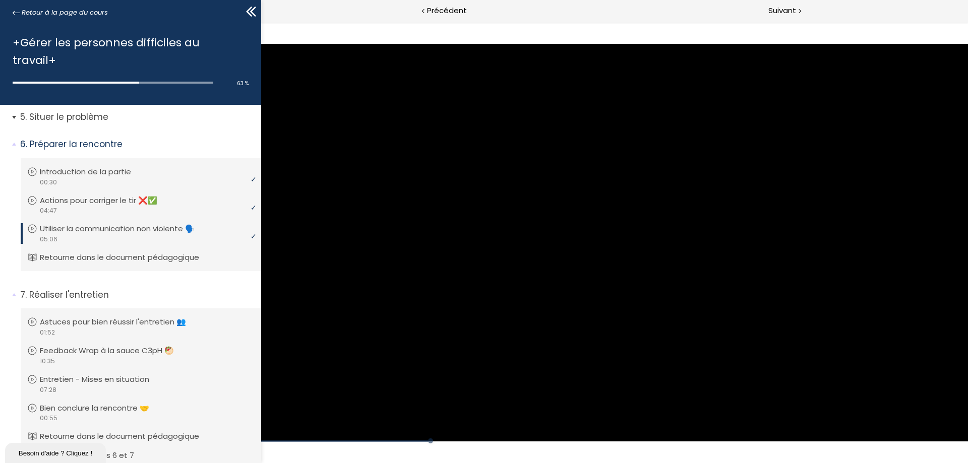
click at [16, 111] on span "5. Situer le problème" at bounding box center [137, 121] width 248 height 20
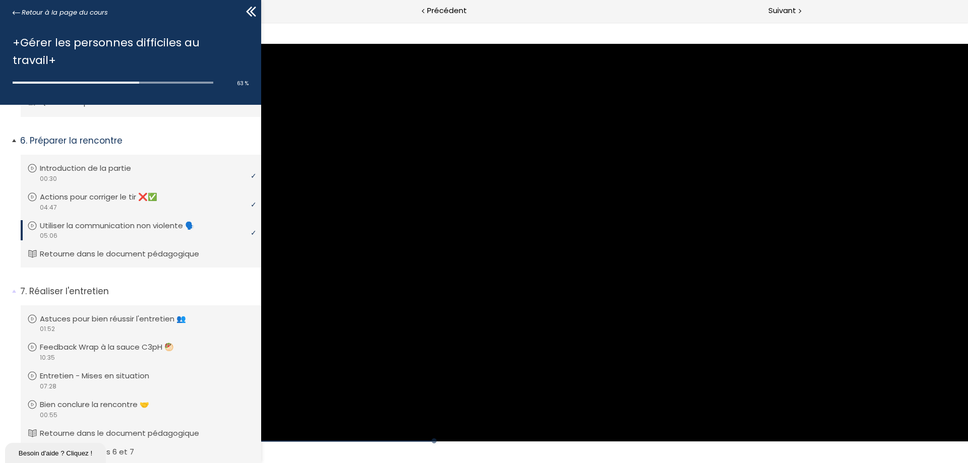
scroll to position [504, 0]
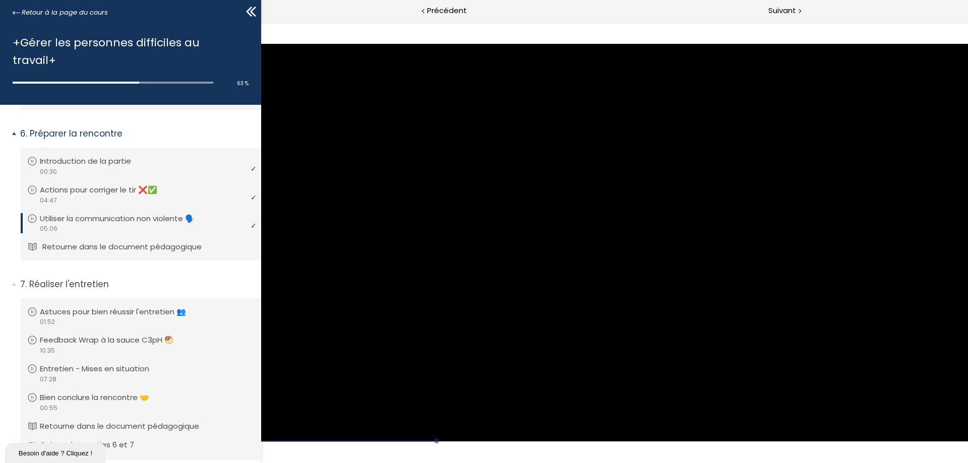
click at [49, 241] on p "Retourne dans le document pédagogique" at bounding box center [129, 246] width 174 height 11
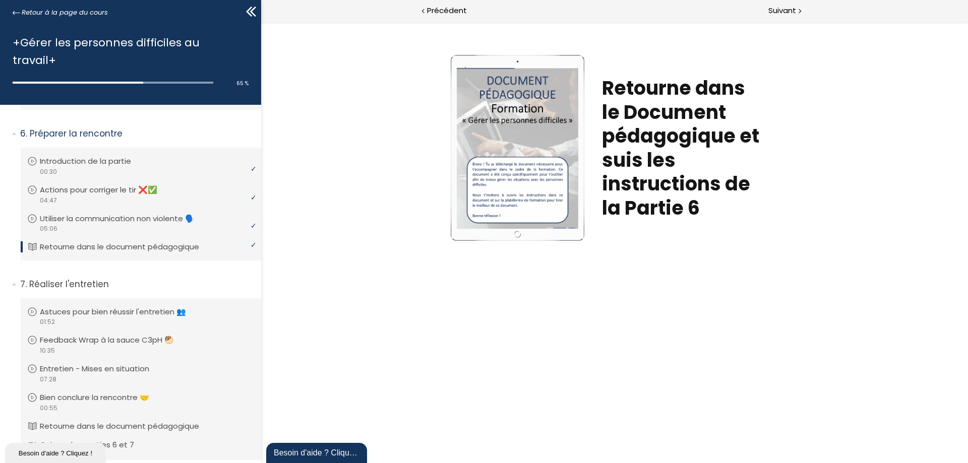
click at [562, 133] on div at bounding box center [517, 147] width 121 height 161
click at [791, 10] on span "Suivant" at bounding box center [782, 11] width 28 height 13
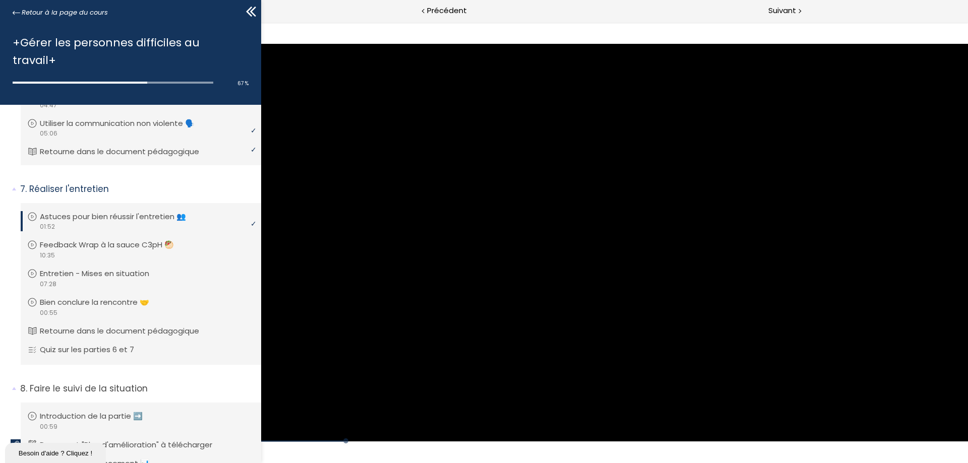
scroll to position [605, 0]
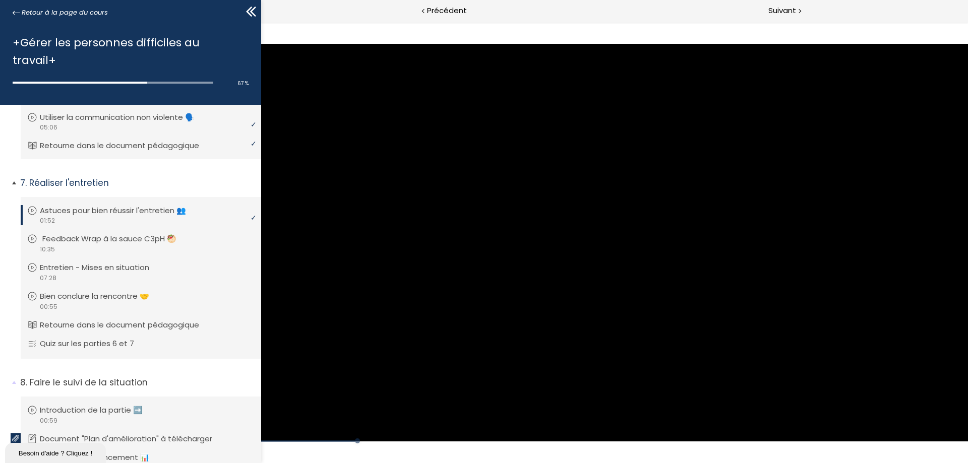
click at [86, 233] on p "Feedback Wrap à la sauce C3pH 🥙" at bounding box center [116, 238] width 149 height 11
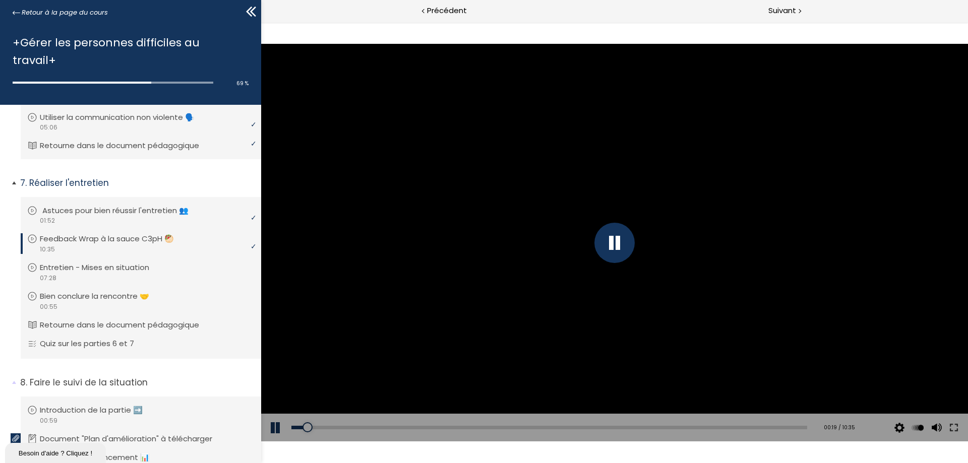
click at [101, 205] on p "Astuces pour bien réussir l'entretien 👥" at bounding box center [122, 210] width 161 height 11
click at [413, 424] on div "Add chapter 02:36" at bounding box center [549, 428] width 516 height 28
click at [413, 427] on div "02:32" at bounding box center [549, 428] width 516 height 4
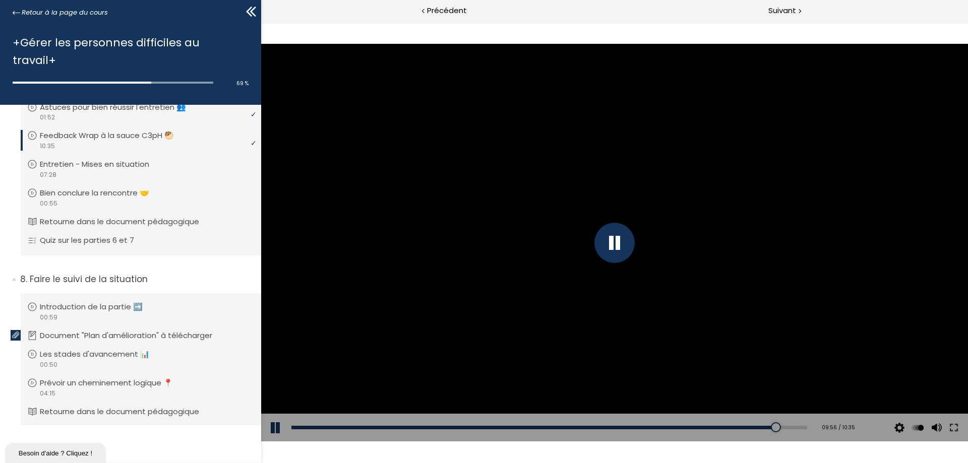
scroll to position [706, 0]
click at [272, 424] on button at bounding box center [276, 428] width 30 height 28
click at [273, 427] on button at bounding box center [276, 428] width 30 height 28
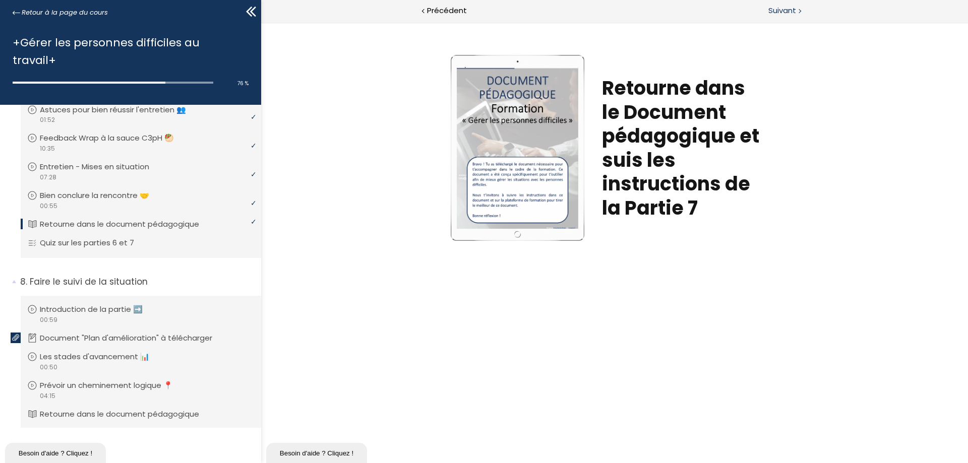
click at [781, 11] on span "Suivant" at bounding box center [782, 11] width 28 height 13
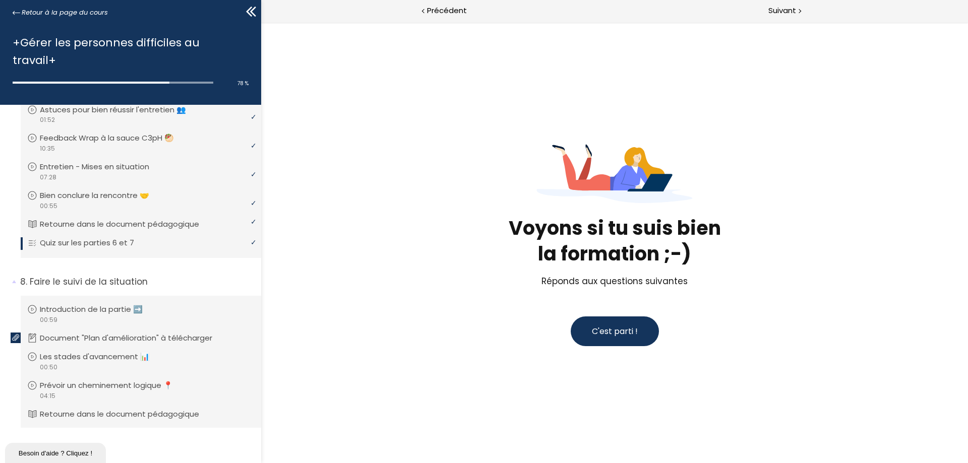
click at [620, 331] on span "C'est parti !" at bounding box center [615, 332] width 46 height 12
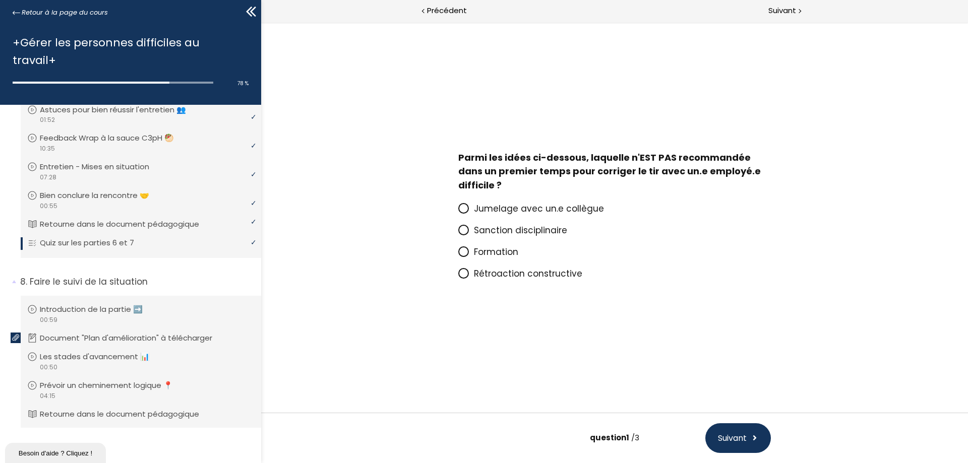
click at [529, 232] on span "Sanction disciplinaire" at bounding box center [520, 230] width 93 height 12
click at [458, 233] on input "Sanction disciplinaire" at bounding box center [458, 233] width 0 height 0
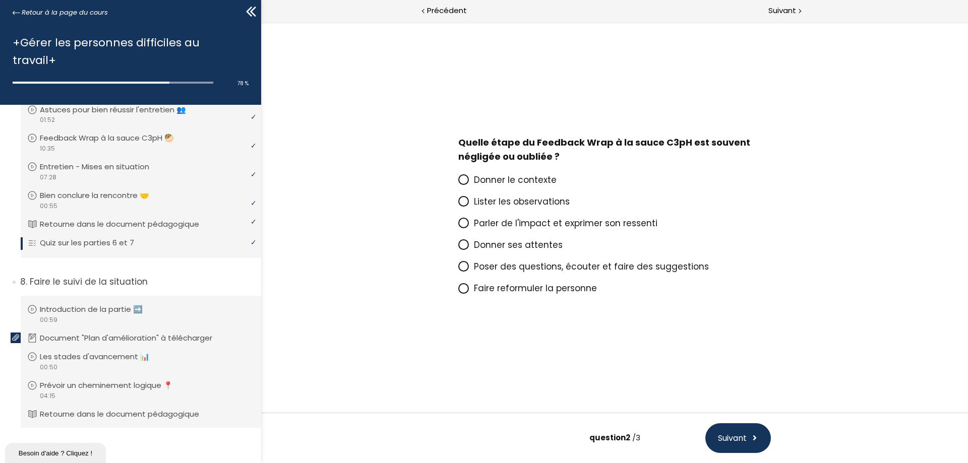
click at [675, 266] on span "Poser des questions, écouter et faire des suggestions" at bounding box center [591, 267] width 235 height 12
click at [458, 270] on input "Poser des questions, écouter et faire des suggestions" at bounding box center [458, 270] width 0 height 0
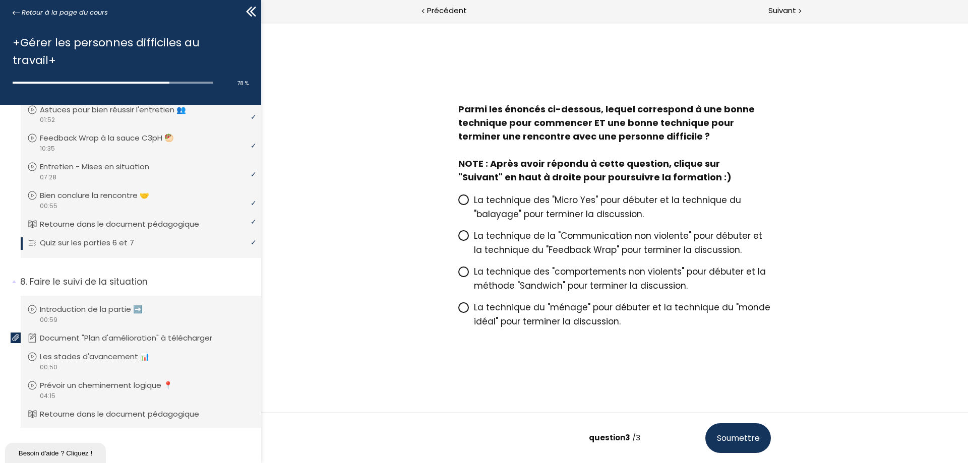
click at [466, 198] on icon at bounding box center [463, 200] width 6 height 6
click at [458, 203] on input "La technique des "Micro Yes" pour débuter et la technique du "balayage" pour te…" at bounding box center [458, 203] width 0 height 0
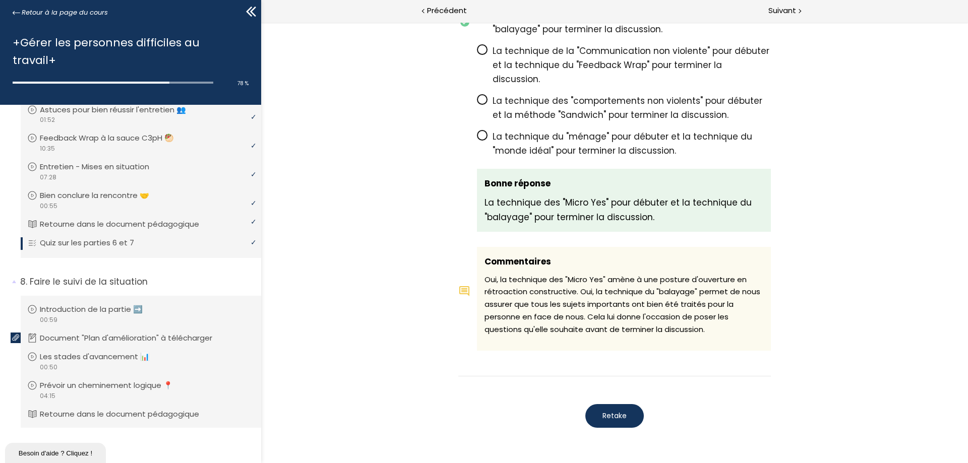
scroll to position [973, 0]
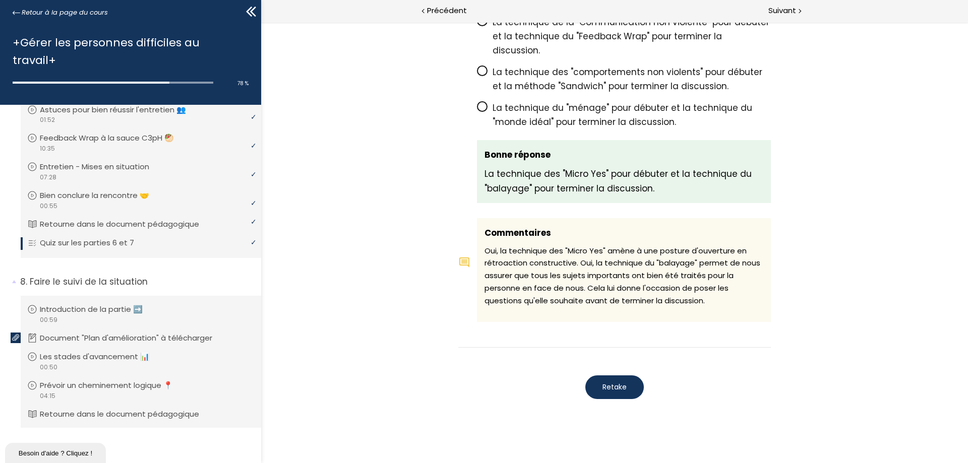
click at [621, 382] on span "Retake" at bounding box center [614, 387] width 24 height 11
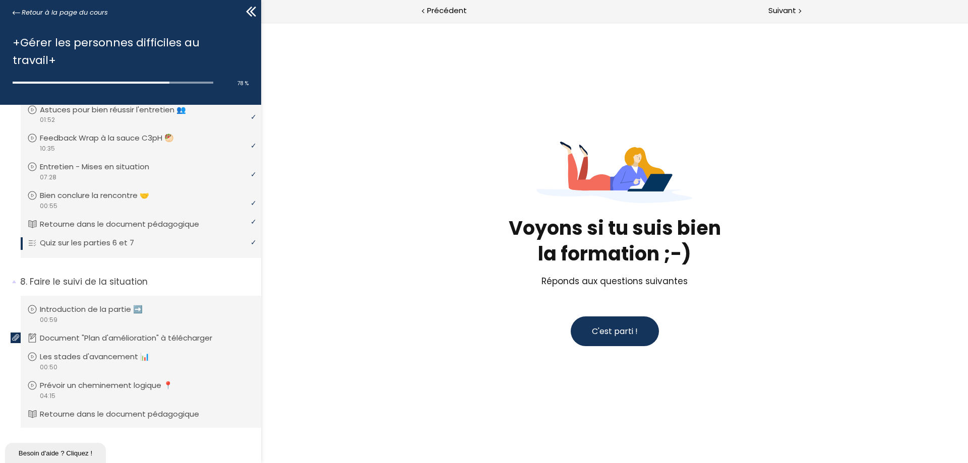
click at [635, 329] on span "C'est parti !" at bounding box center [615, 332] width 46 height 12
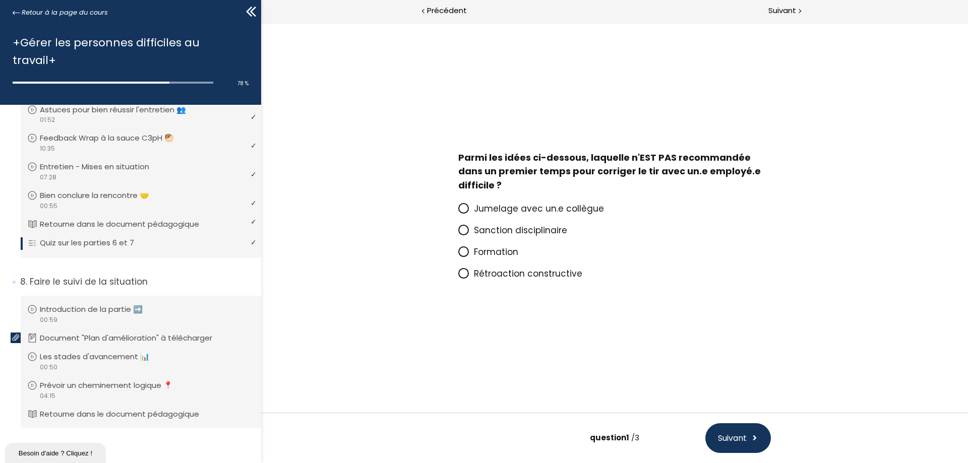
click at [531, 228] on span "Sanction disciplinaire" at bounding box center [520, 230] width 93 height 12
click at [458, 233] on input "Sanction disciplinaire" at bounding box center [458, 233] width 0 height 0
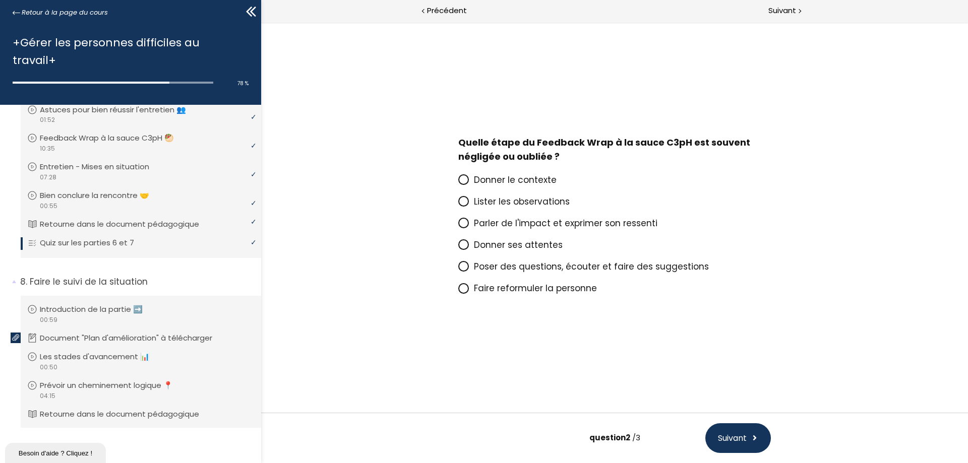
click at [476, 291] on span "Faire reformuler la personne" at bounding box center [535, 288] width 123 height 12
click at [458, 291] on input "Faire reformuler la personne" at bounding box center [458, 291] width 0 height 0
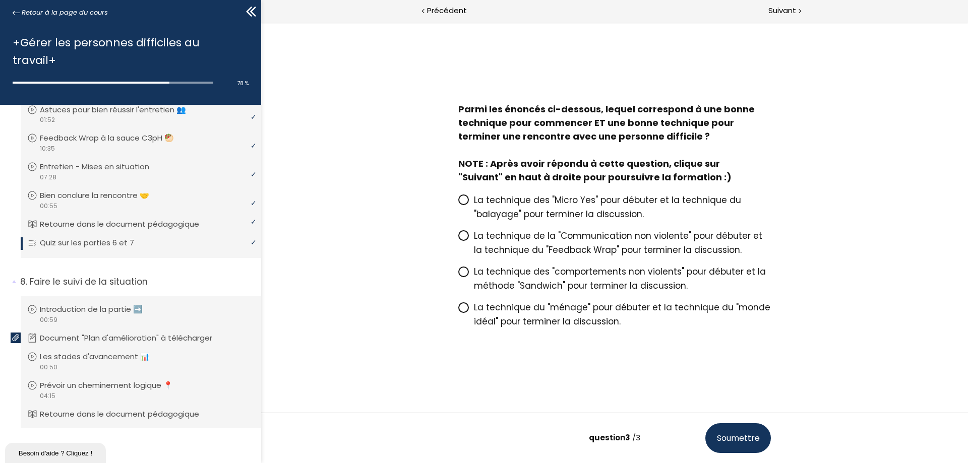
click at [551, 197] on span "La technique des "Micro Yes" pour débuter et la technique du "balayage" pour te…" at bounding box center [607, 207] width 267 height 26
click at [458, 203] on input "La technique des "Micro Yes" pour débuter et la technique du "balayage" pour te…" at bounding box center [458, 203] width 0 height 0
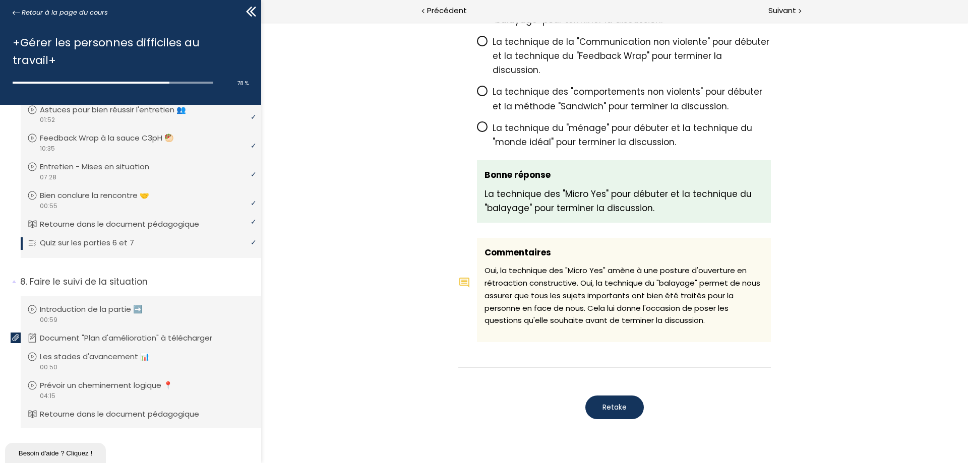
scroll to position [985, 0]
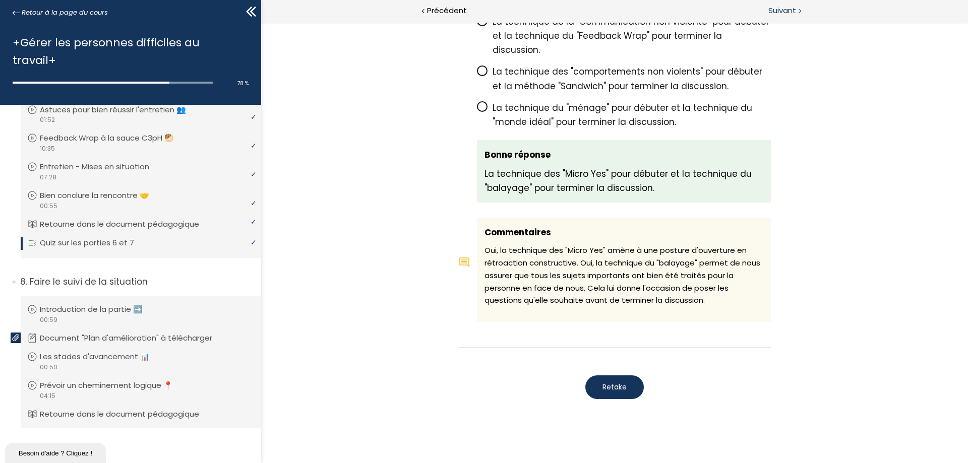
click at [789, 14] on span "Suivant" at bounding box center [782, 11] width 28 height 13
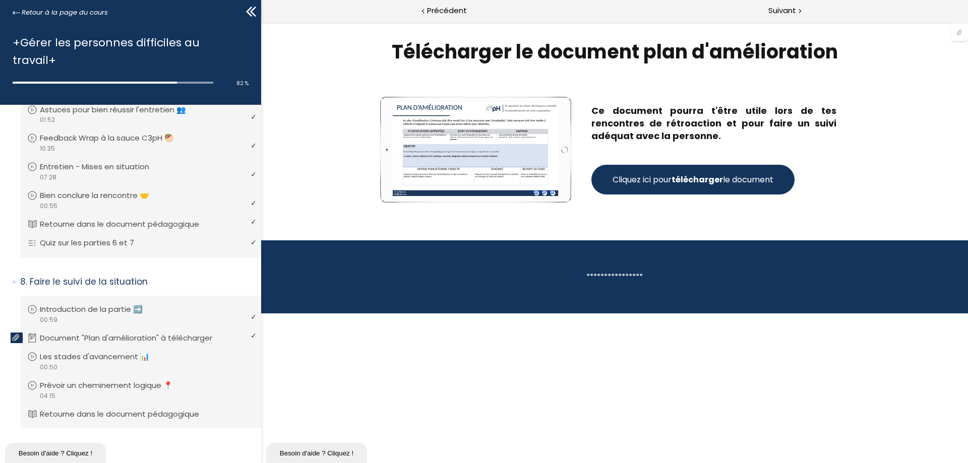
click at [696, 180] on strong "télécharger" at bounding box center [696, 180] width 51 height 12
click at [788, 8] on span "Suivant" at bounding box center [782, 11] width 28 height 13
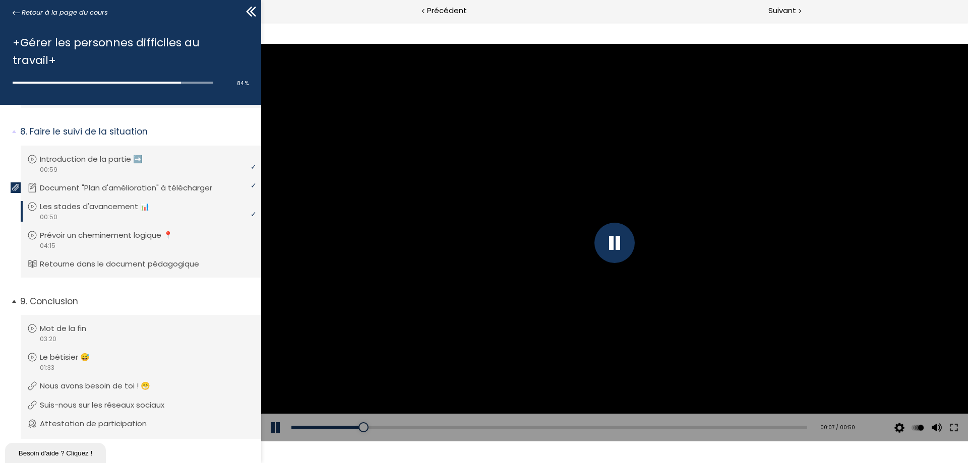
scroll to position [857, 0]
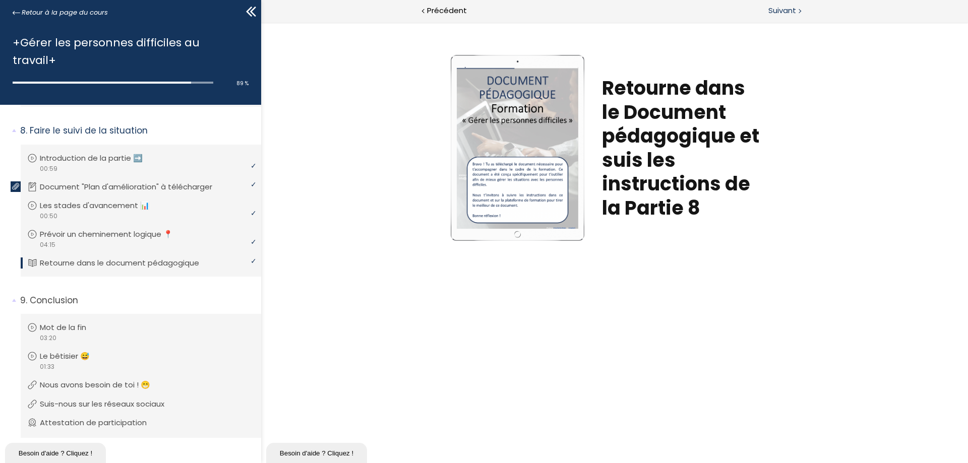
click at [786, 7] on span "Suivant" at bounding box center [782, 11] width 28 height 13
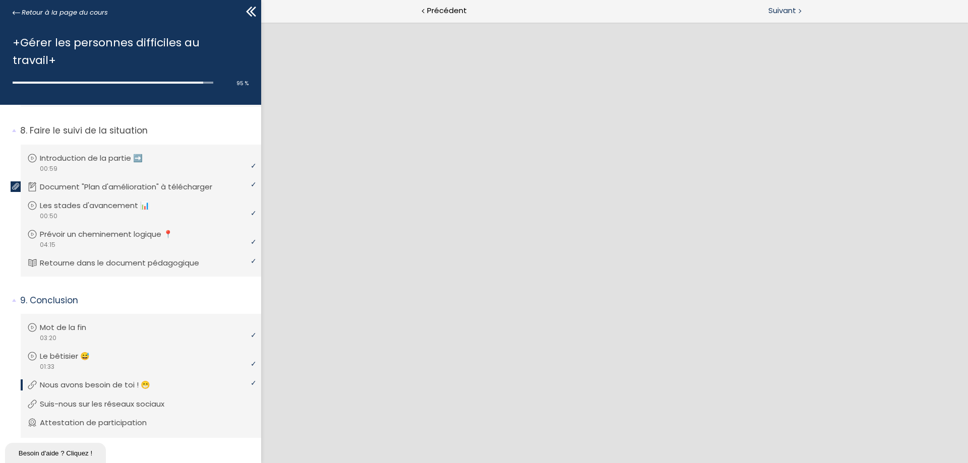
click at [792, 16] on span "Suivant" at bounding box center [782, 11] width 28 height 13
click at [449, 9] on span "Précédent" at bounding box center [447, 11] width 40 height 13
click at [166, 399] on p "Suis-nous sur les réseaux sociaux" at bounding box center [112, 404] width 140 height 11
click at [110, 417] on p "Attestation de participation" at bounding box center [103, 422] width 122 height 11
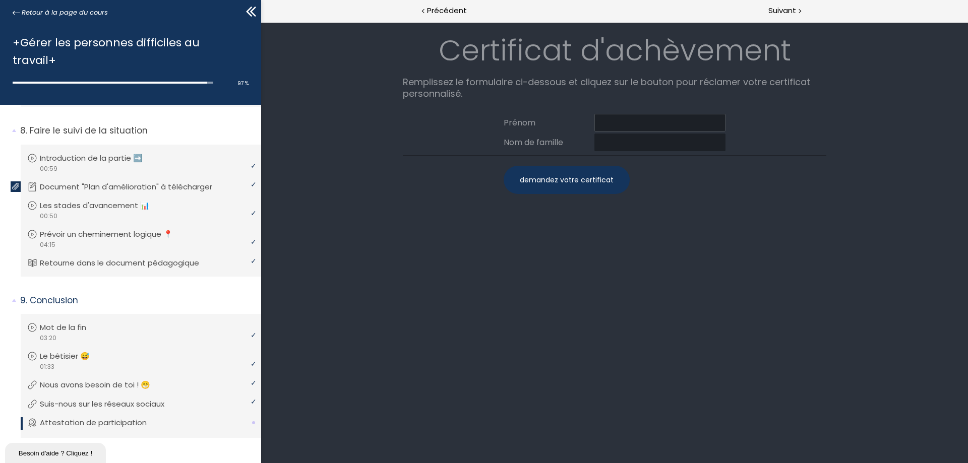
click at [671, 122] on input at bounding box center [659, 123] width 131 height 18
type input "Linda"
type input "Cartier"
click at [587, 177] on div "demandez votre certificat" at bounding box center [567, 180] width 126 height 28
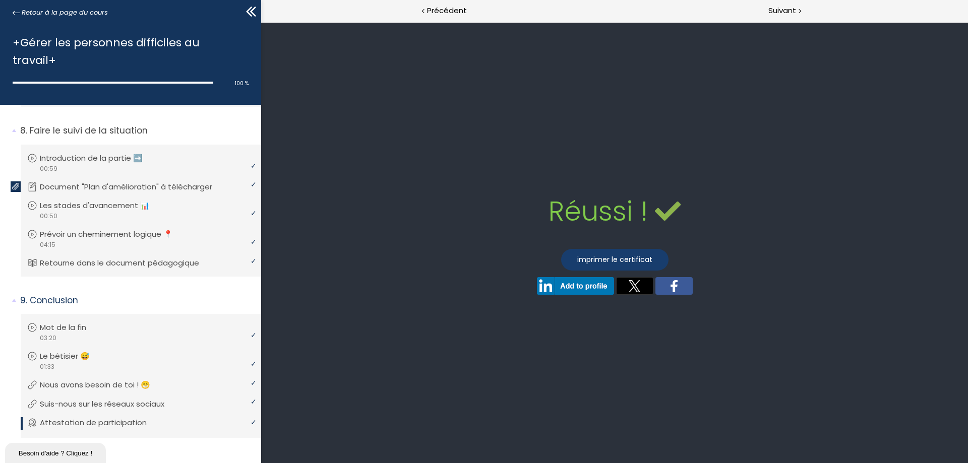
click at [613, 261] on link "imprimer le certificat" at bounding box center [614, 260] width 107 height 22
click at [34, 11] on span "Retour à la page du cours" at bounding box center [65, 12] width 86 height 11
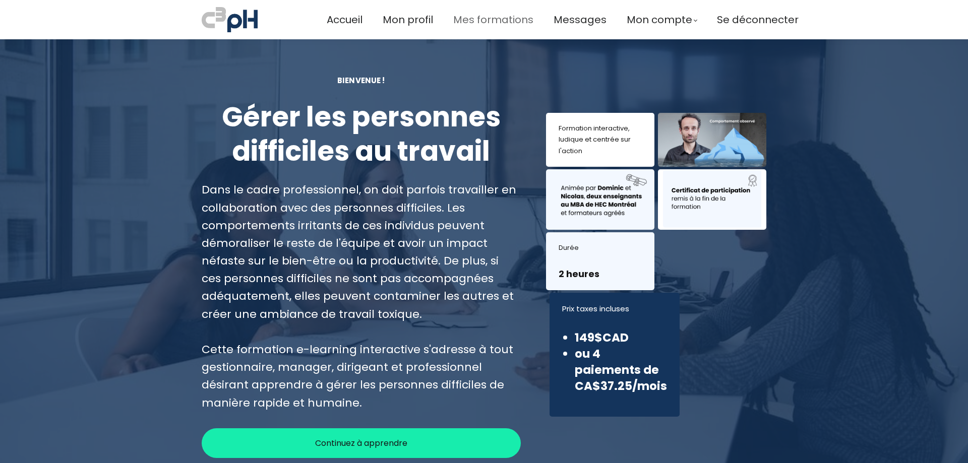
click at [477, 22] on span "Mes formations" at bounding box center [493, 20] width 80 height 17
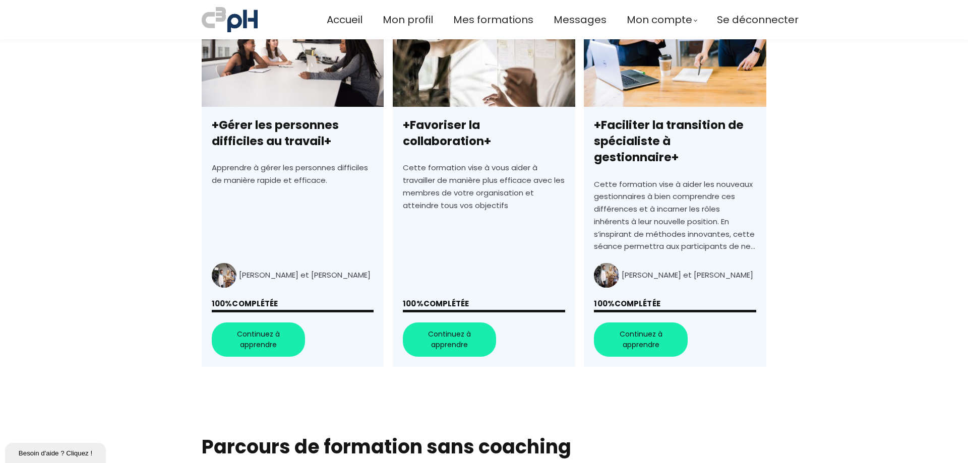
scroll to position [353, 0]
